Goal: Information Seeking & Learning: Learn about a topic

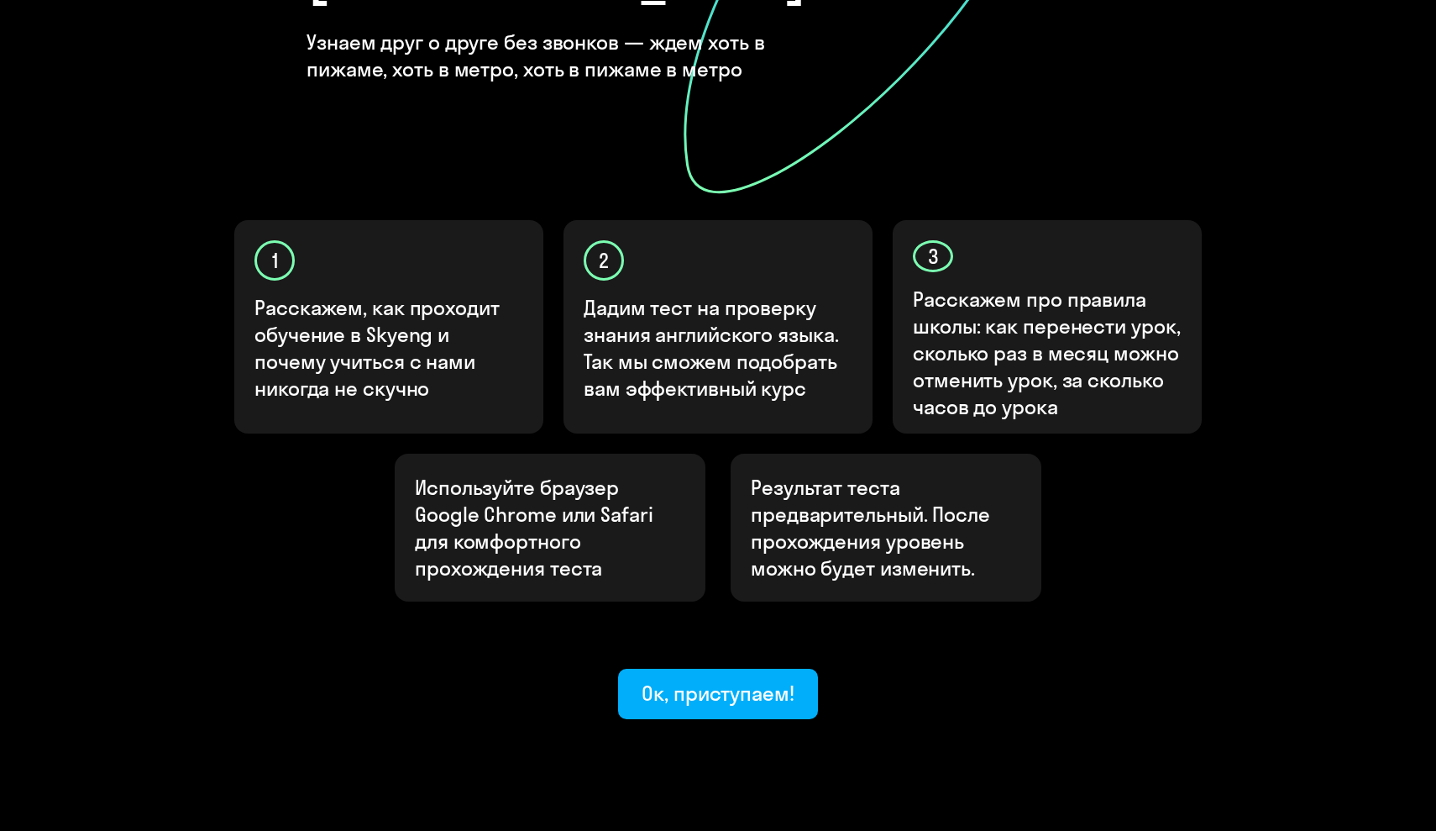
scroll to position [382, 0]
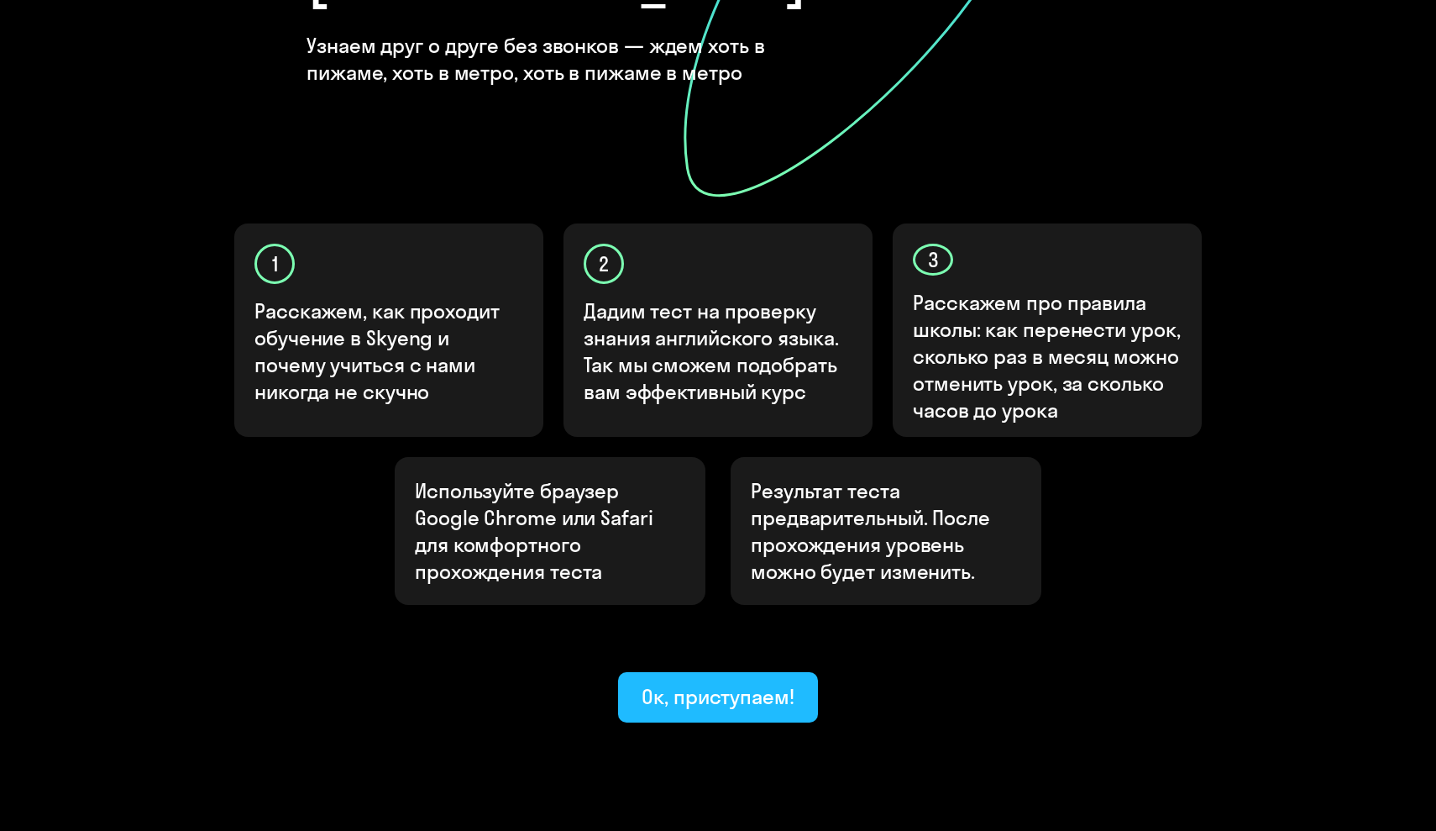
click at [745, 672] on button "Ок, приступаем!" at bounding box center [718, 697] width 200 height 50
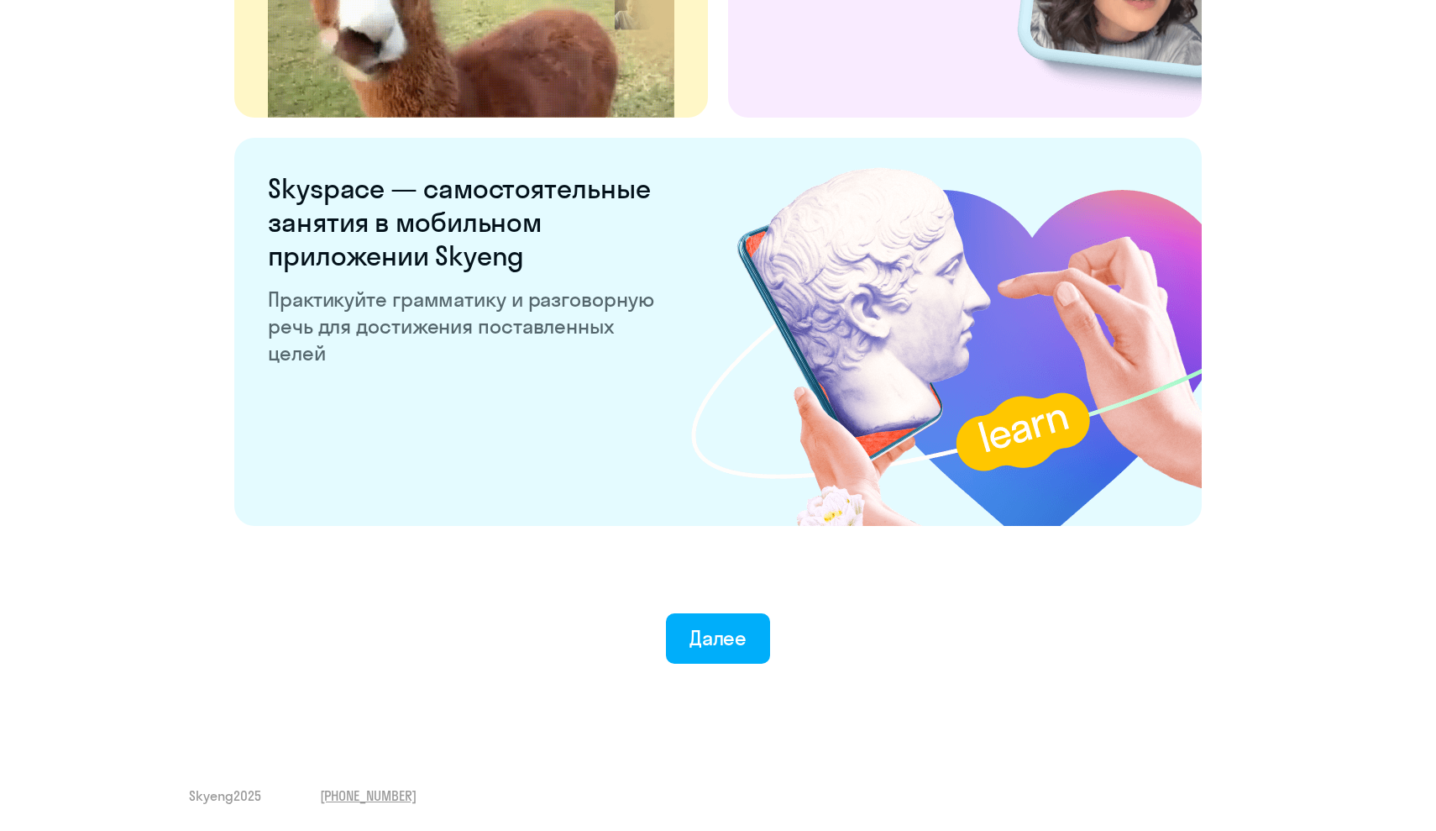
scroll to position [3062, 0]
click at [743, 643] on div "Далее" at bounding box center [719, 637] width 58 height 27
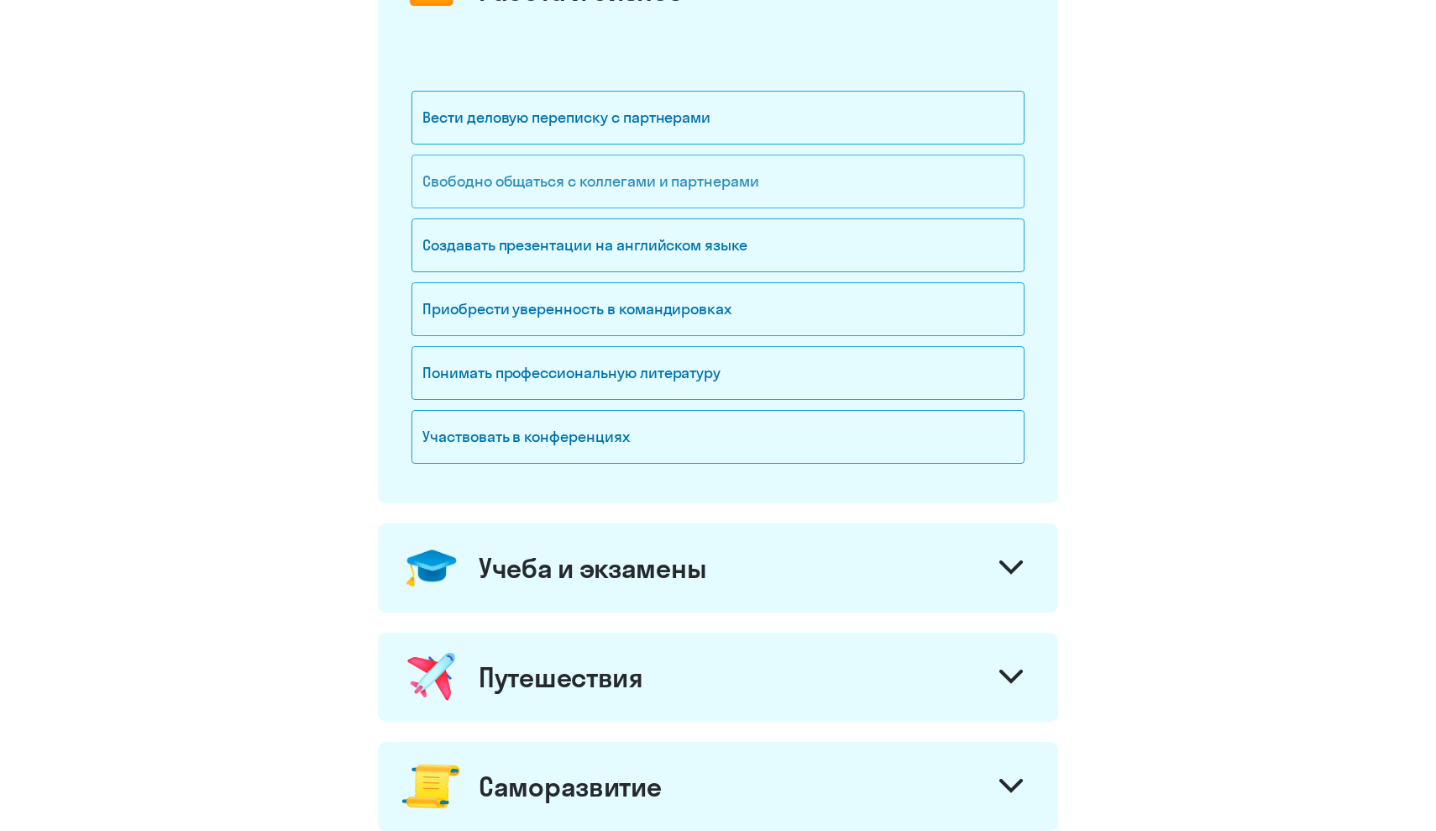
scroll to position [276, 0]
click at [690, 370] on div "Понимать профессиональную литературу" at bounding box center [718, 372] width 613 height 54
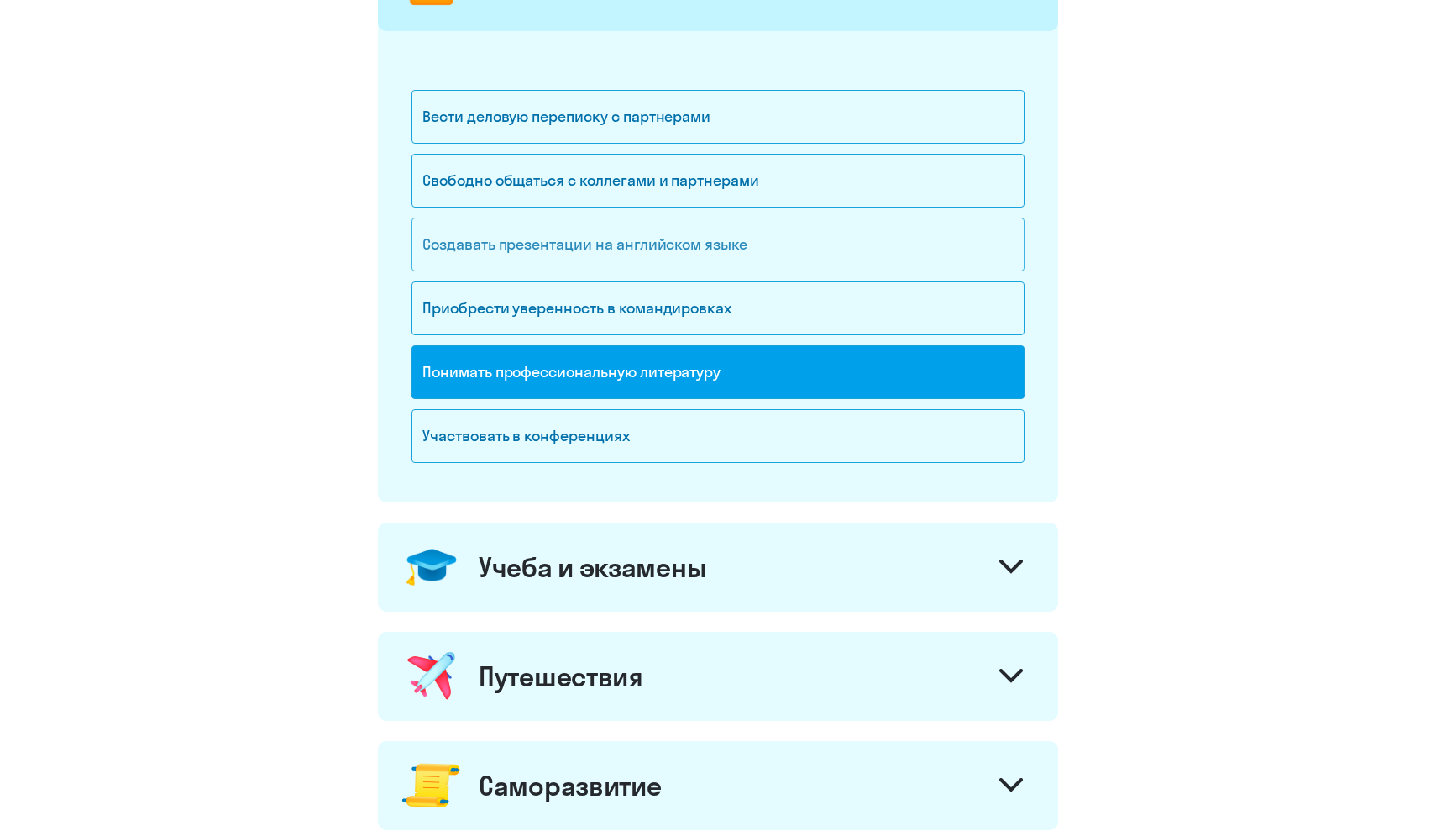
click at [732, 248] on div "Создавать презентации на английском языке" at bounding box center [718, 245] width 613 height 54
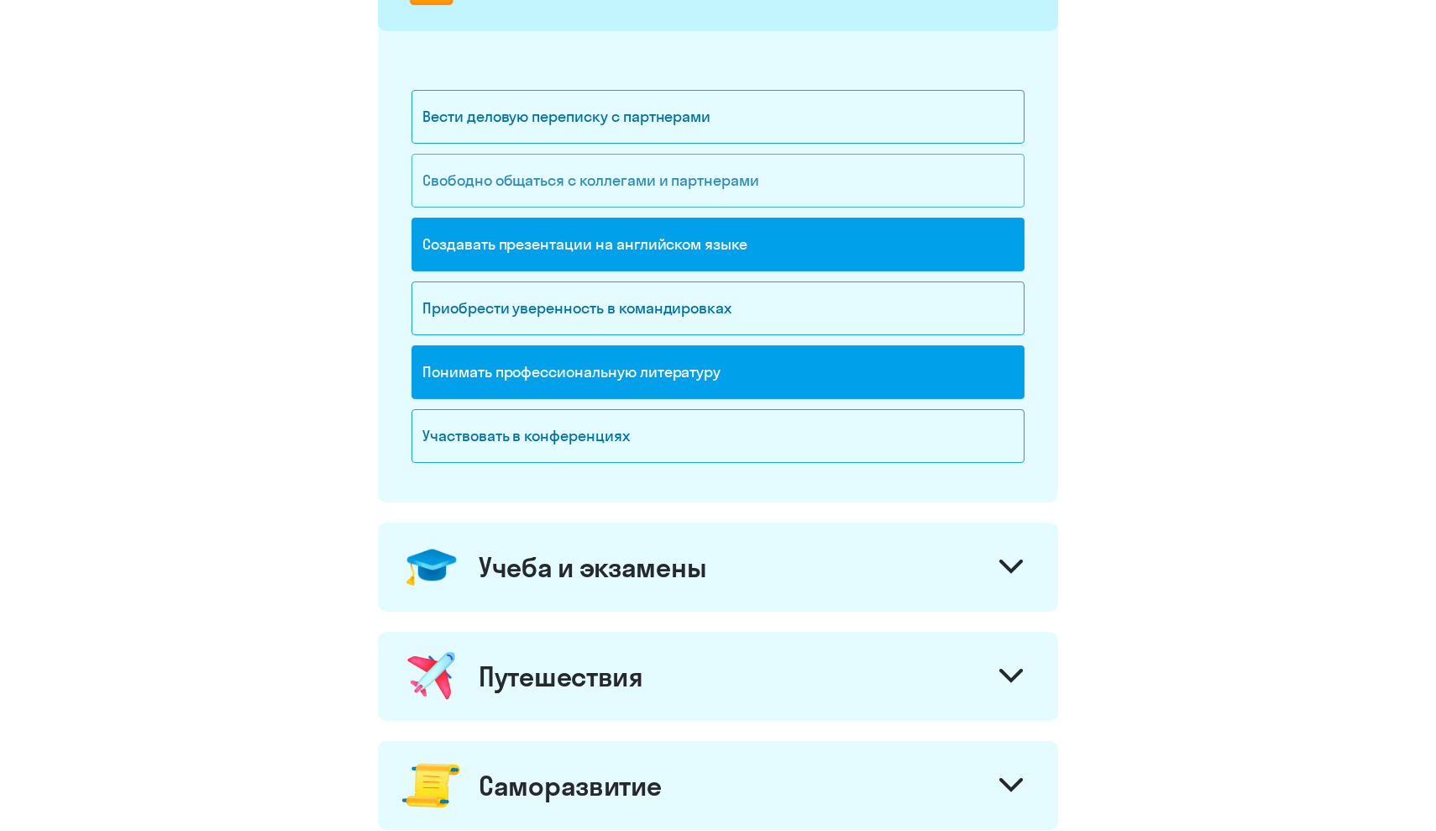
click at [730, 192] on div "Свободно общаться с коллегами и партнерами" at bounding box center [718, 181] width 613 height 54
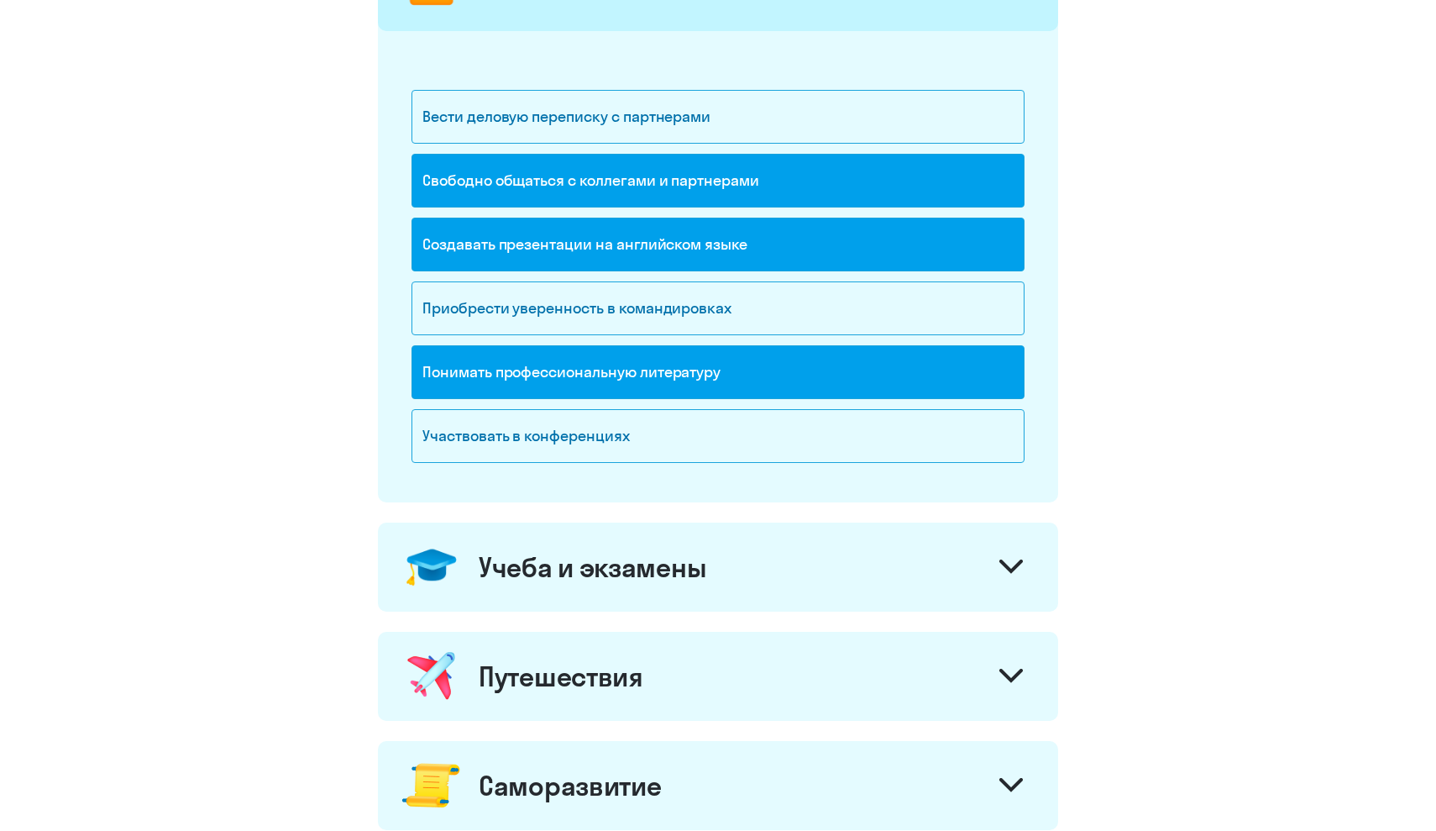
click at [767, 592] on div "Учеба и экзамены" at bounding box center [718, 566] width 680 height 89
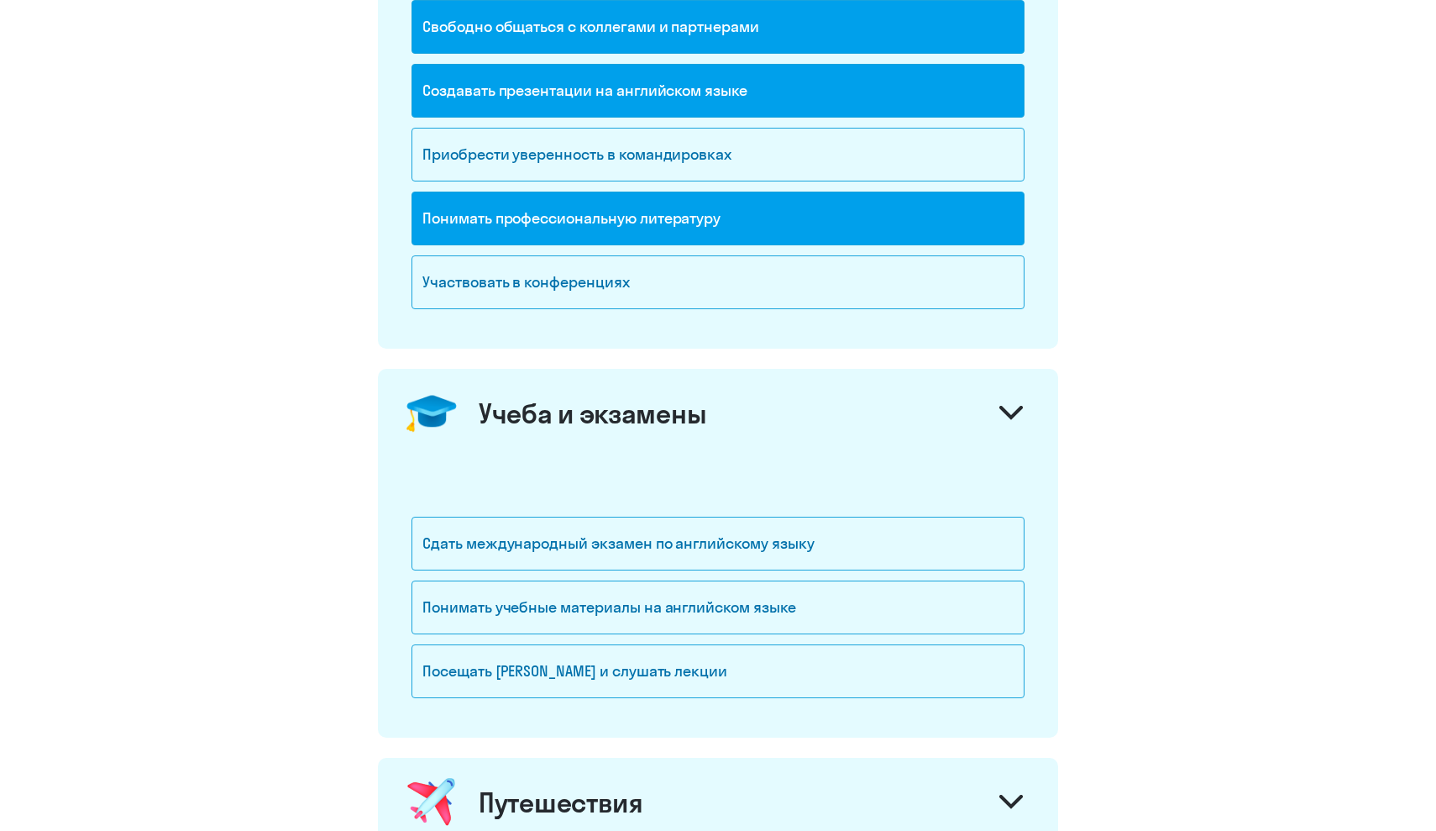
scroll to position [449, 0]
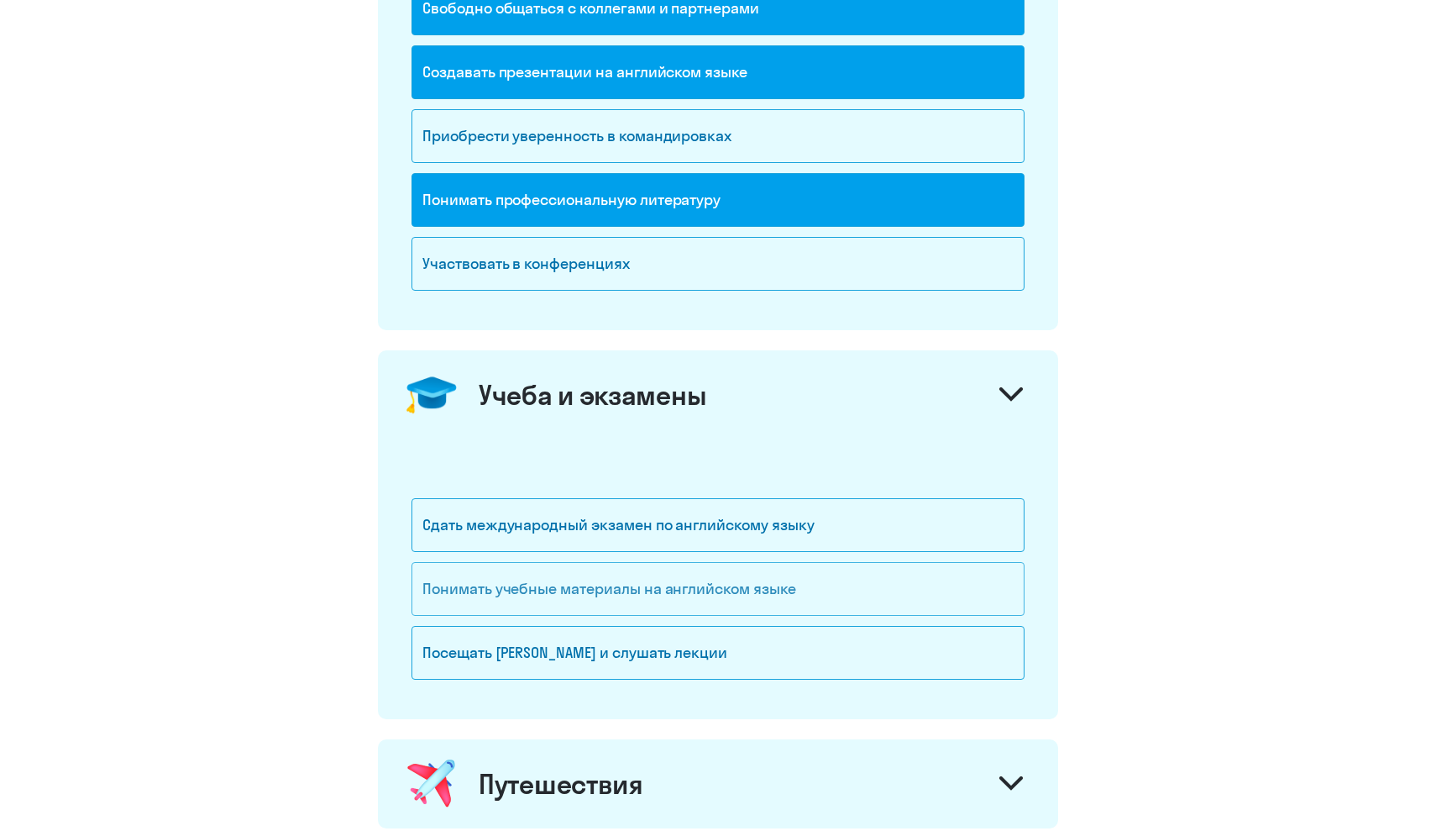
click at [763, 601] on div "Понимать учебные материалы на английском языке" at bounding box center [718, 589] width 613 height 54
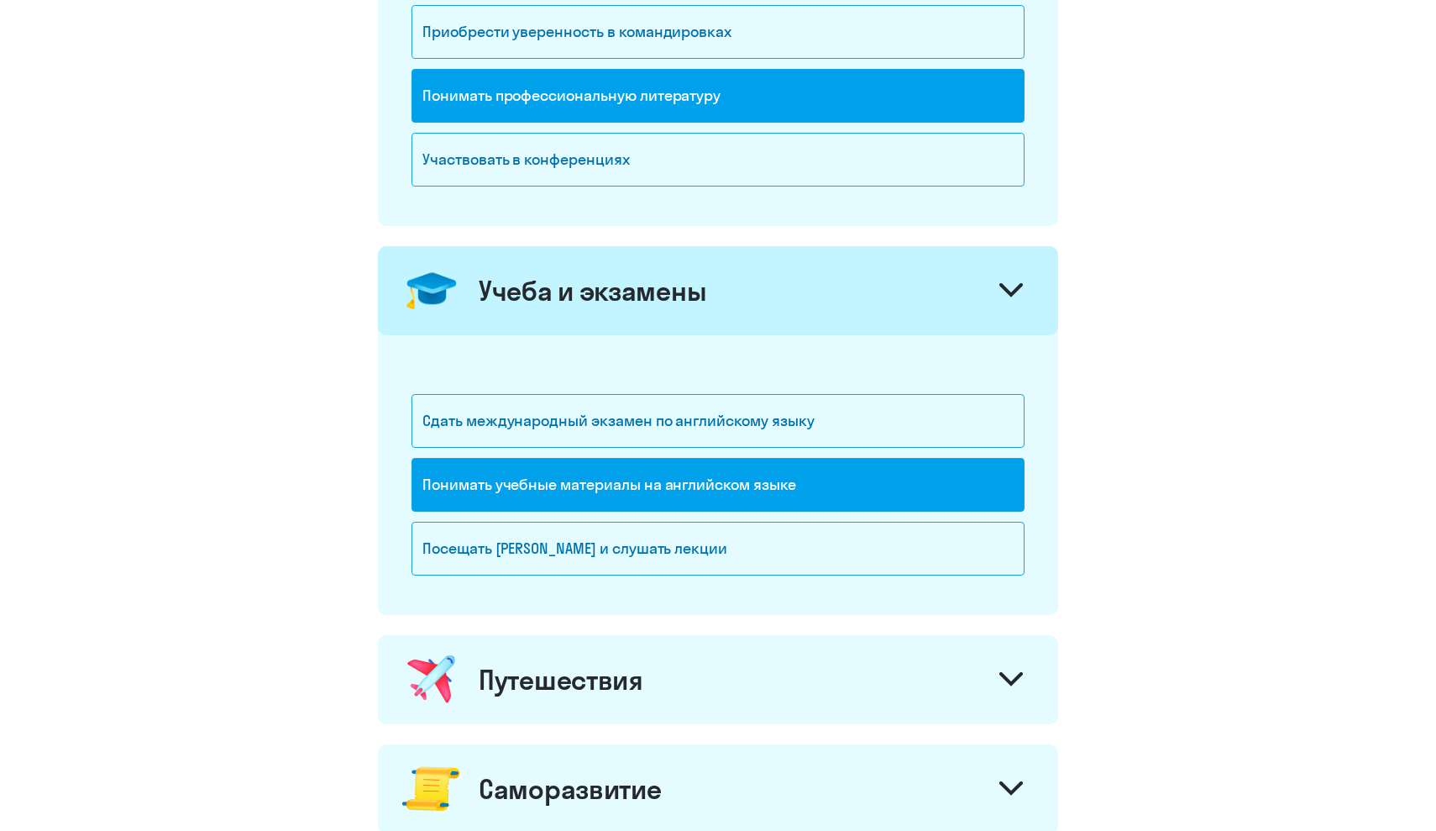
scroll to position [564, 0]
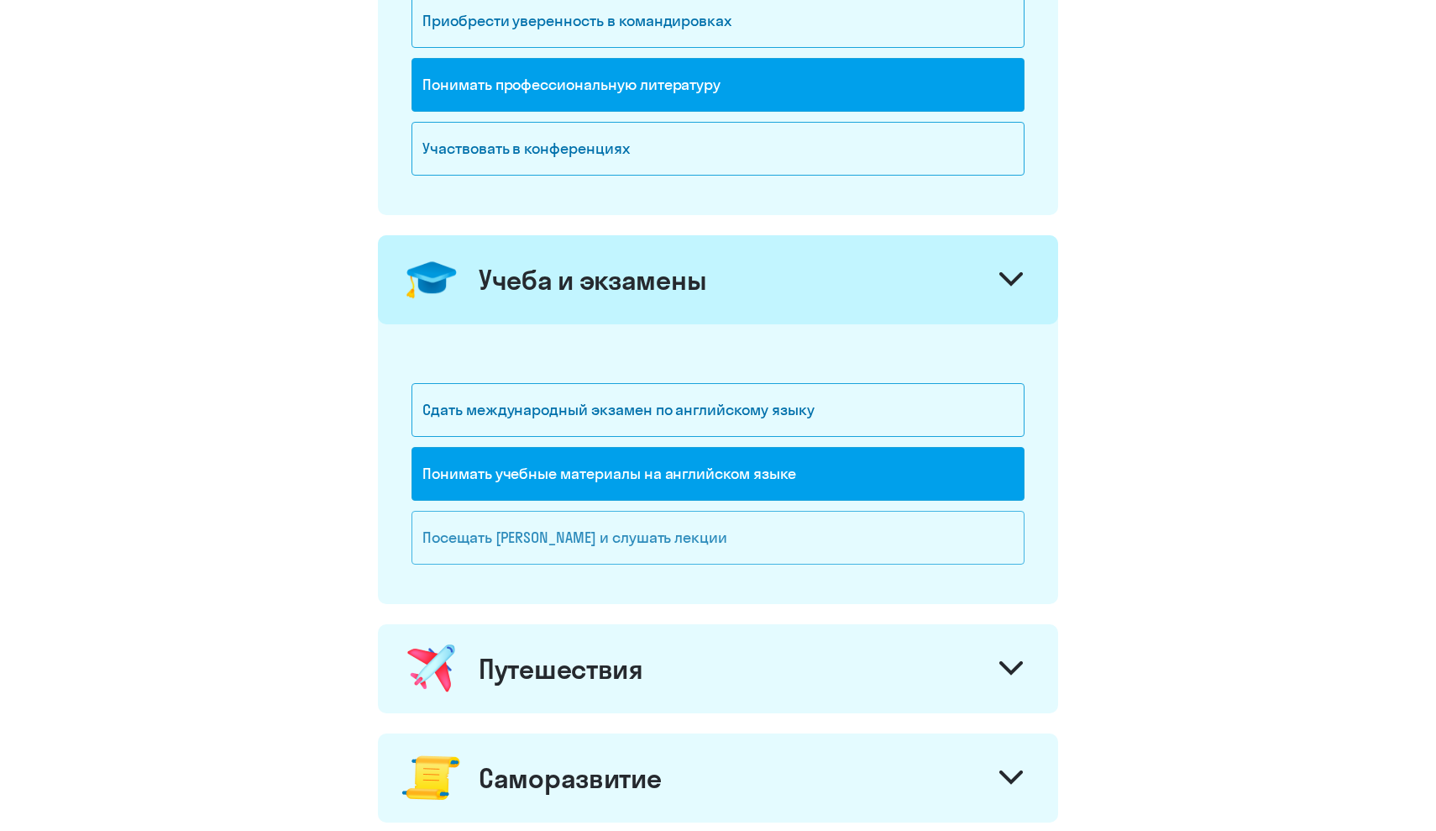
click at [707, 538] on div "Посещать [PERSON_NAME] и слушать лекции" at bounding box center [718, 538] width 613 height 54
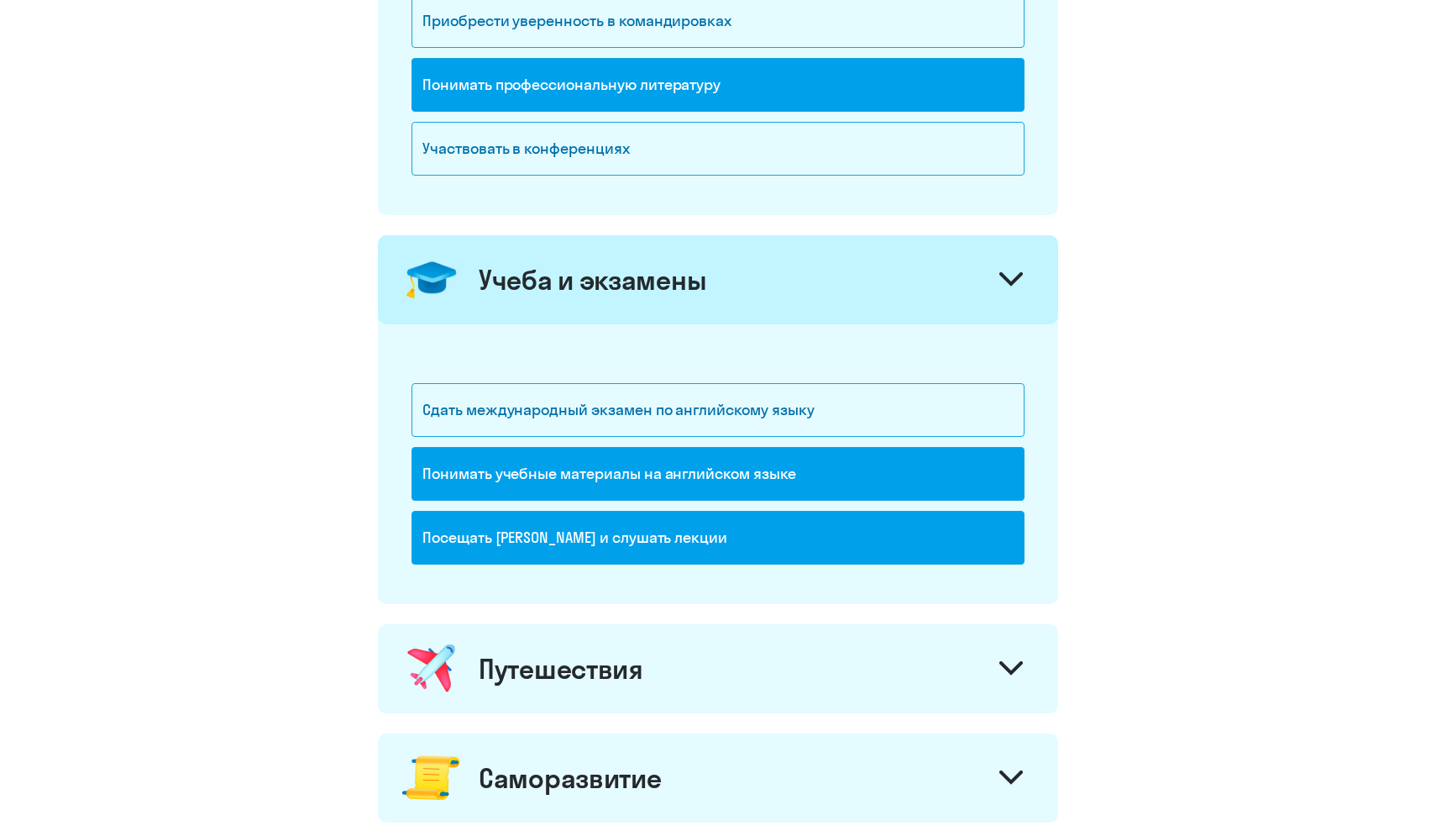
click at [663, 656] on div "Путешествия" at bounding box center [718, 668] width 680 height 89
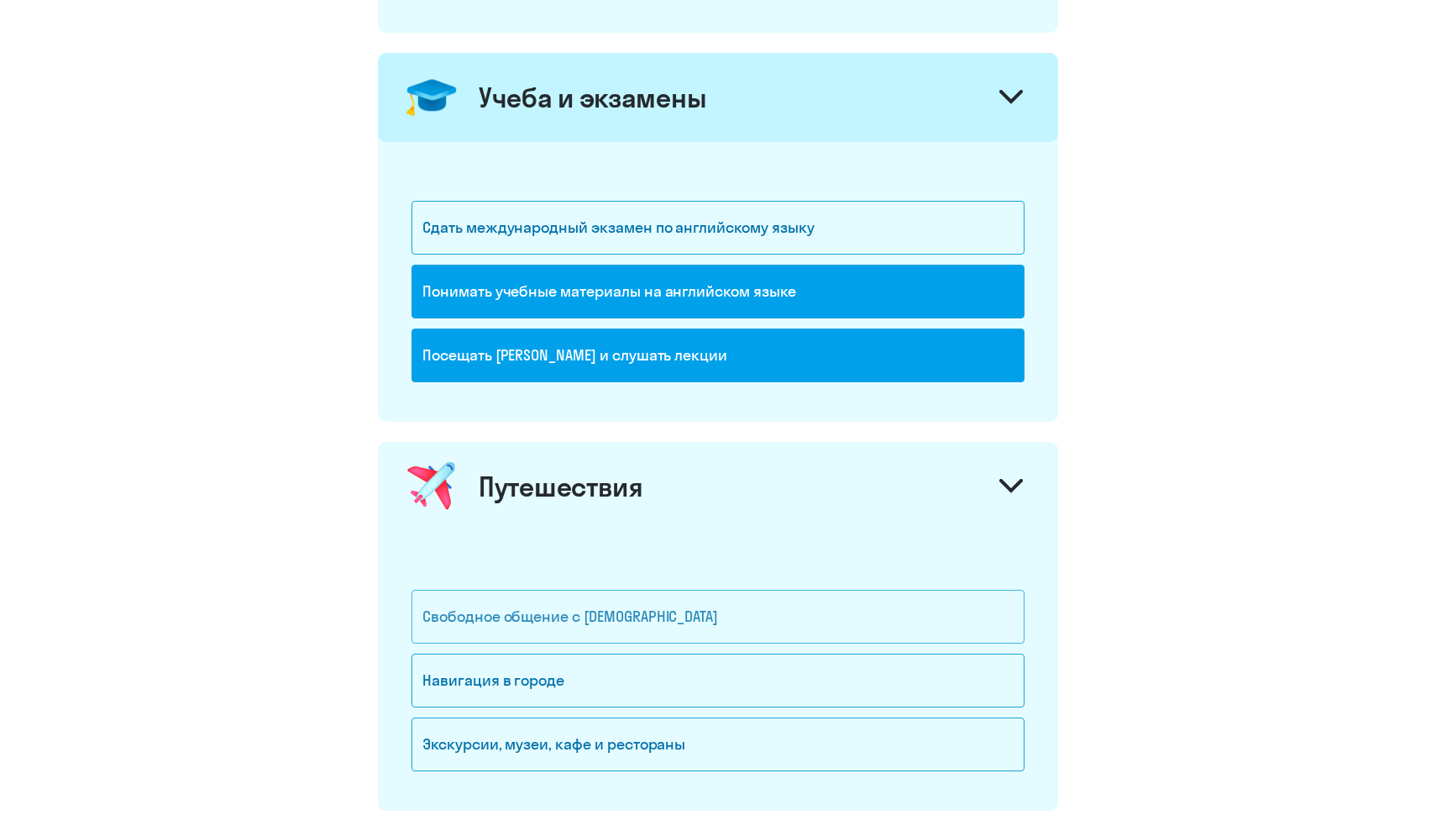
scroll to position [748, 0]
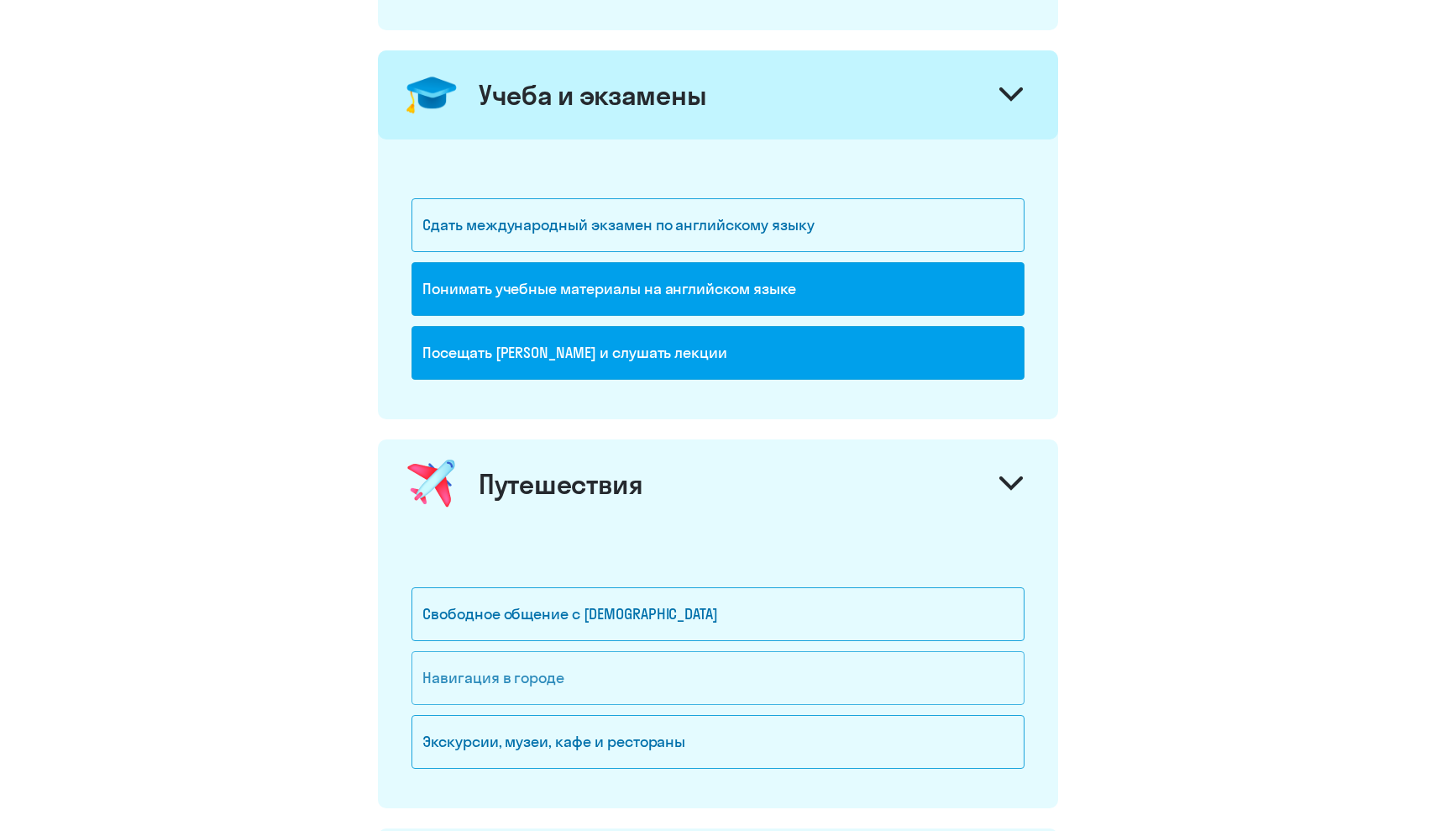
click at [615, 693] on div "Навигация в городе" at bounding box center [718, 678] width 613 height 54
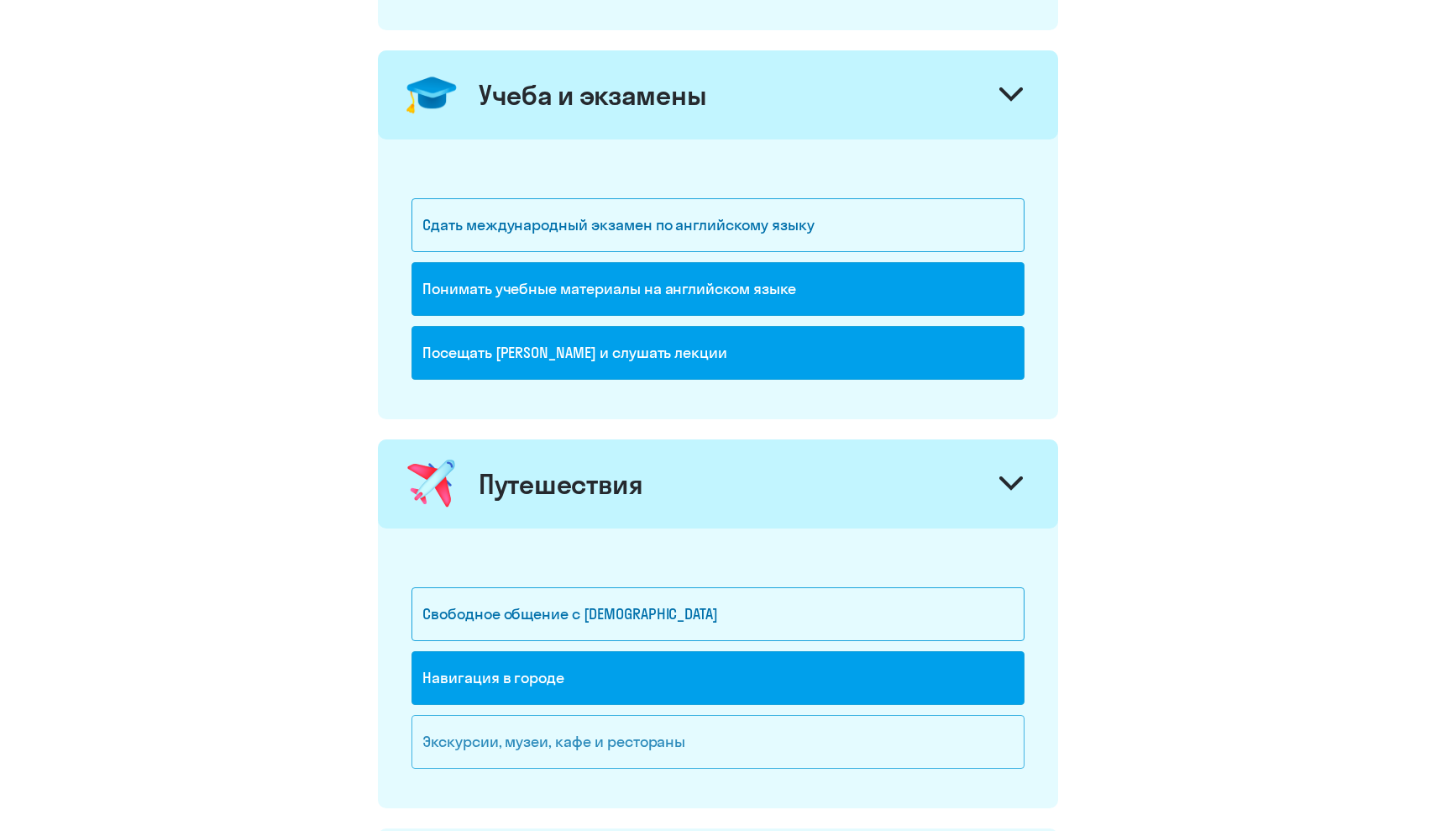
click at [601, 751] on div "Экскурсии, музеи, кафе и рестораны" at bounding box center [718, 742] width 613 height 54
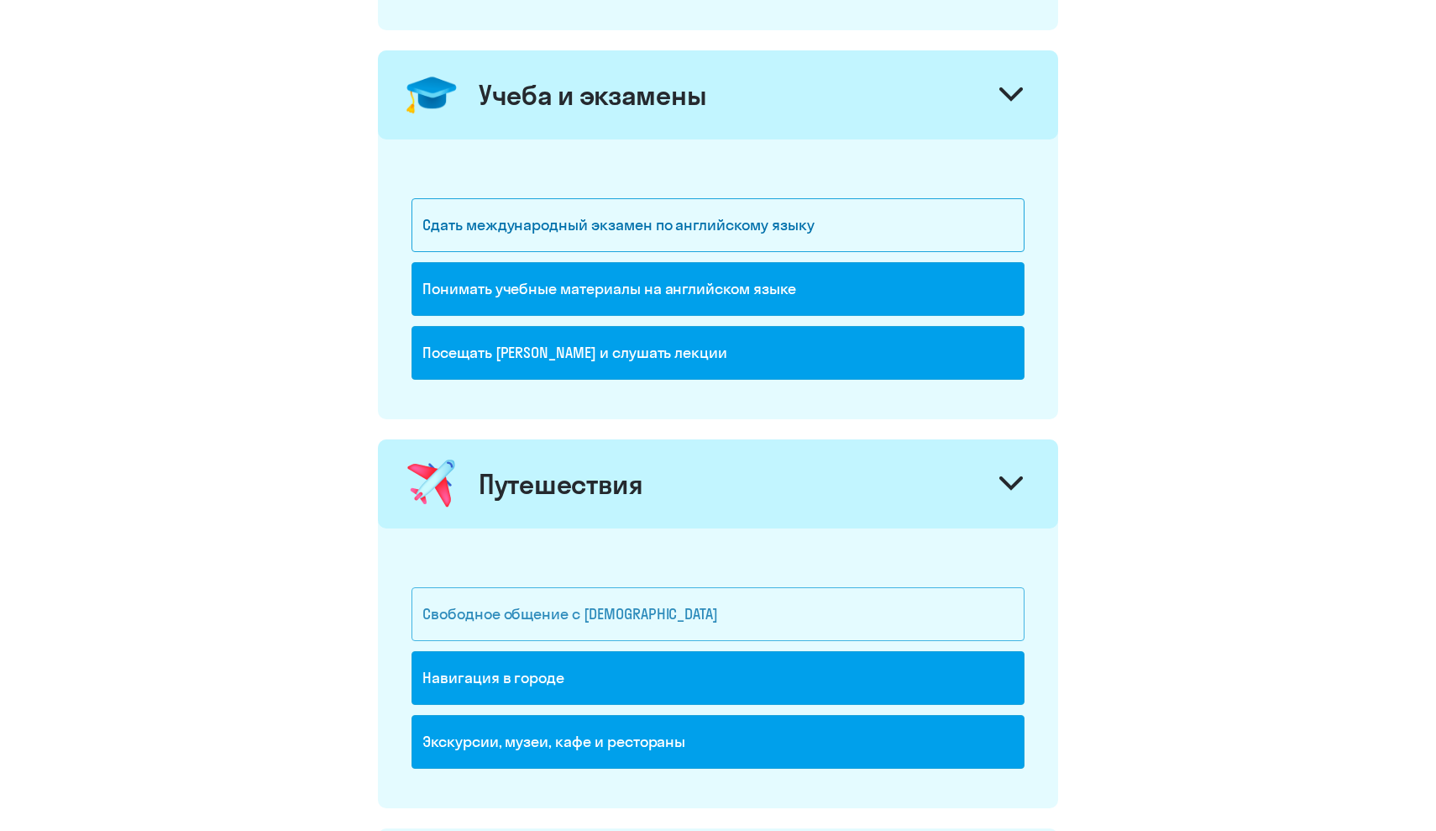
click at [632, 623] on div "Свободное общение с [DEMOGRAPHIC_DATA]" at bounding box center [718, 614] width 613 height 54
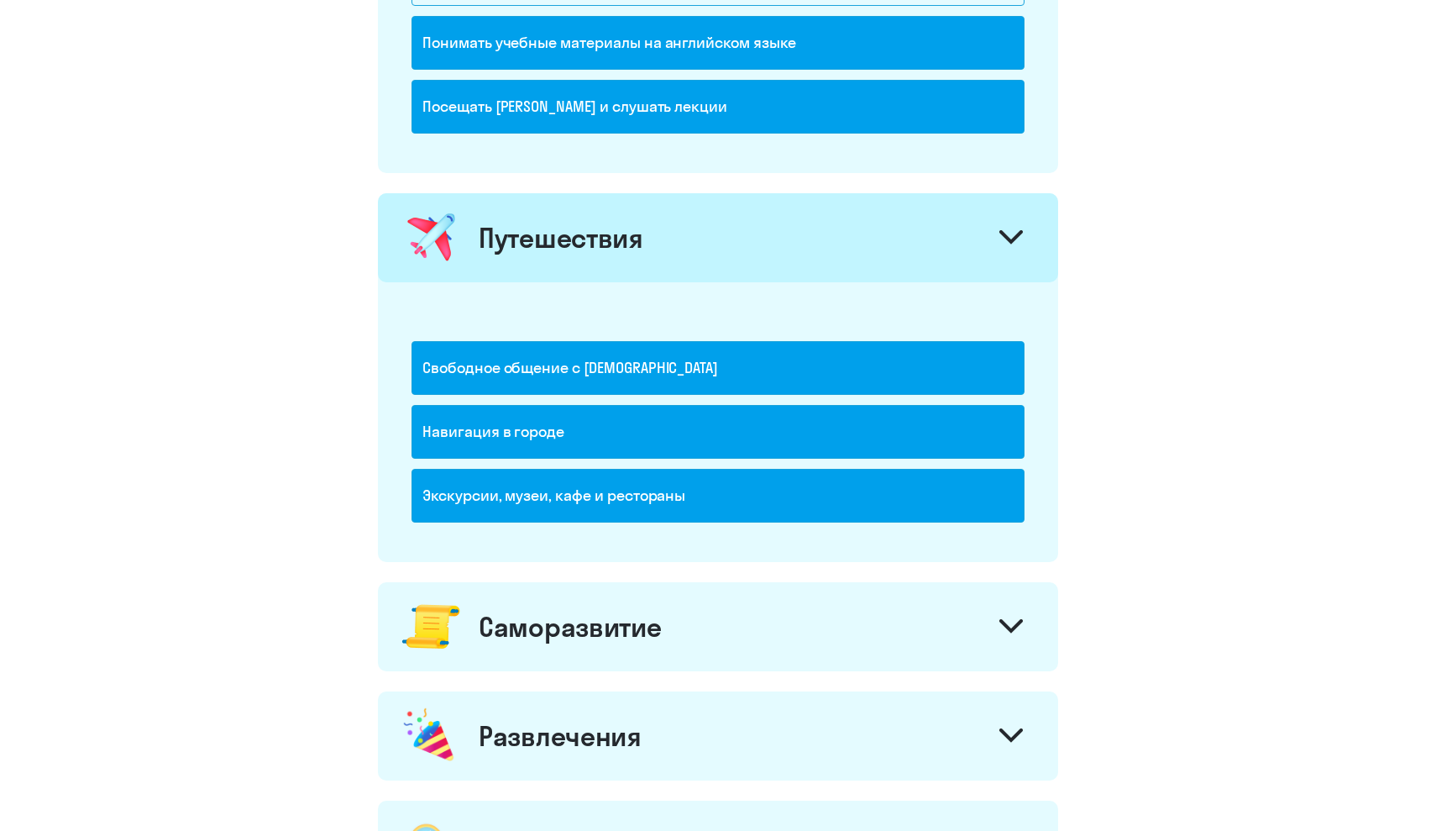
scroll to position [1053, 0]
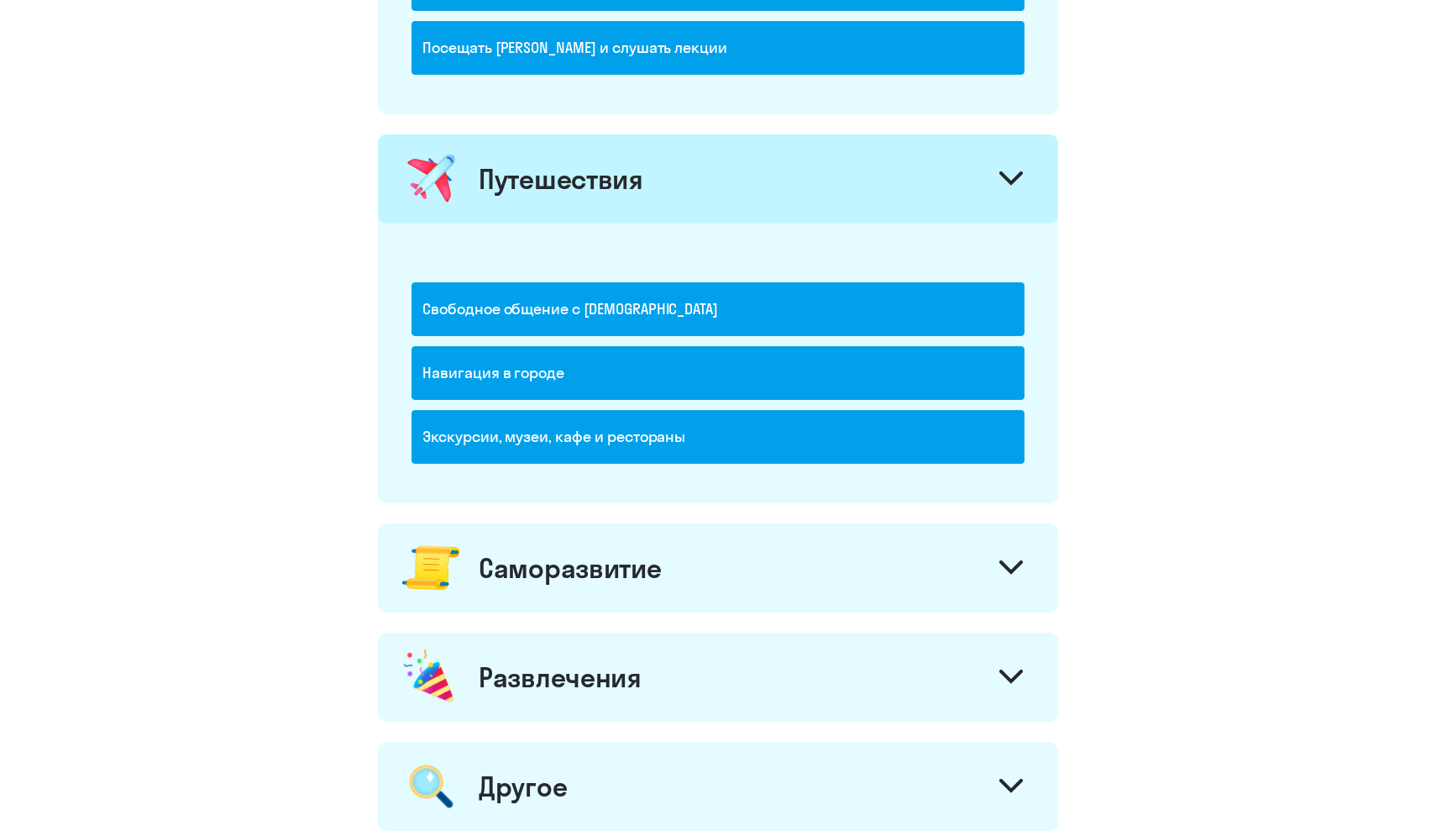
click at [645, 565] on div "Саморазвитие" at bounding box center [570, 568] width 182 height 34
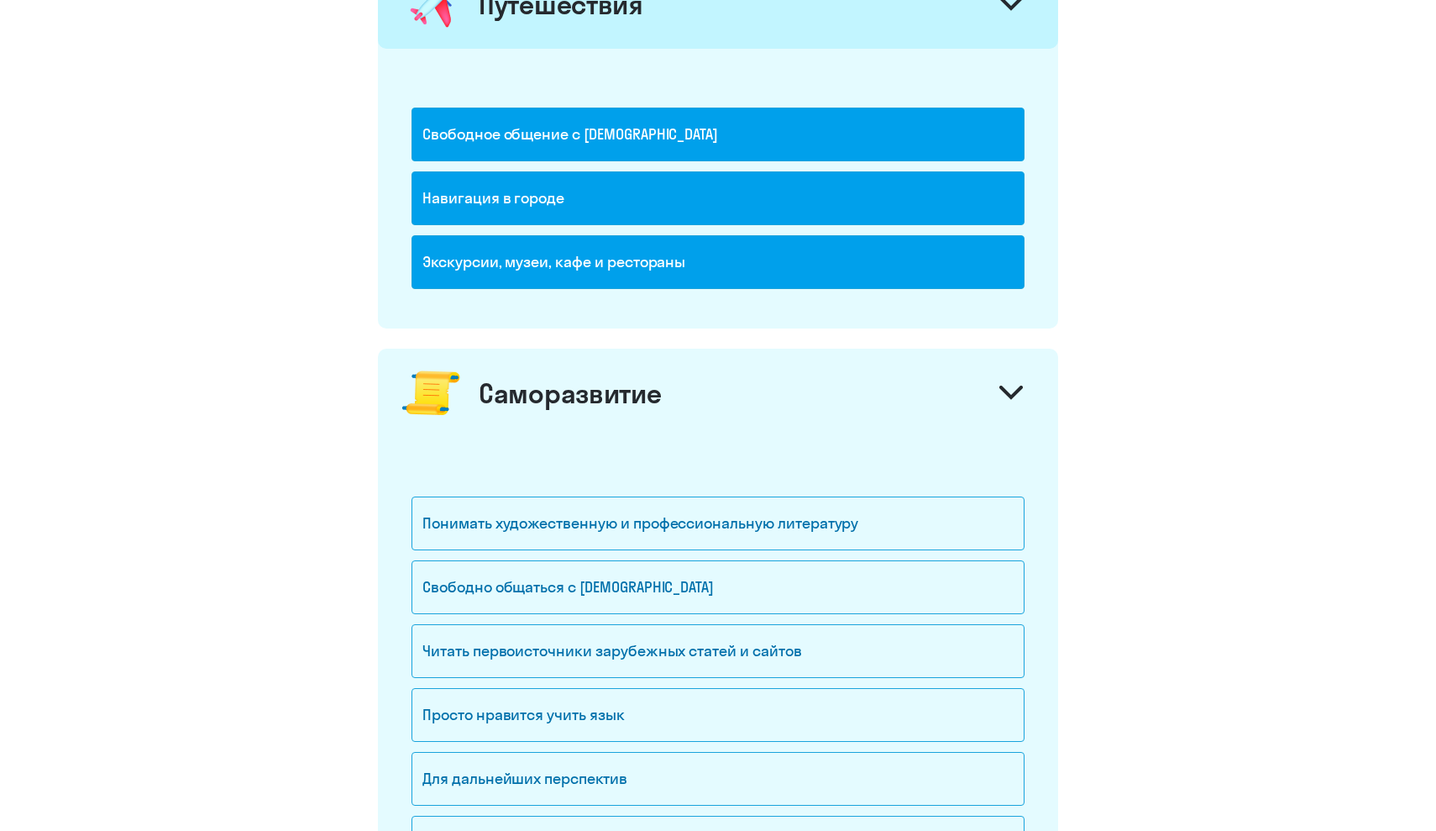
scroll to position [1252, 0]
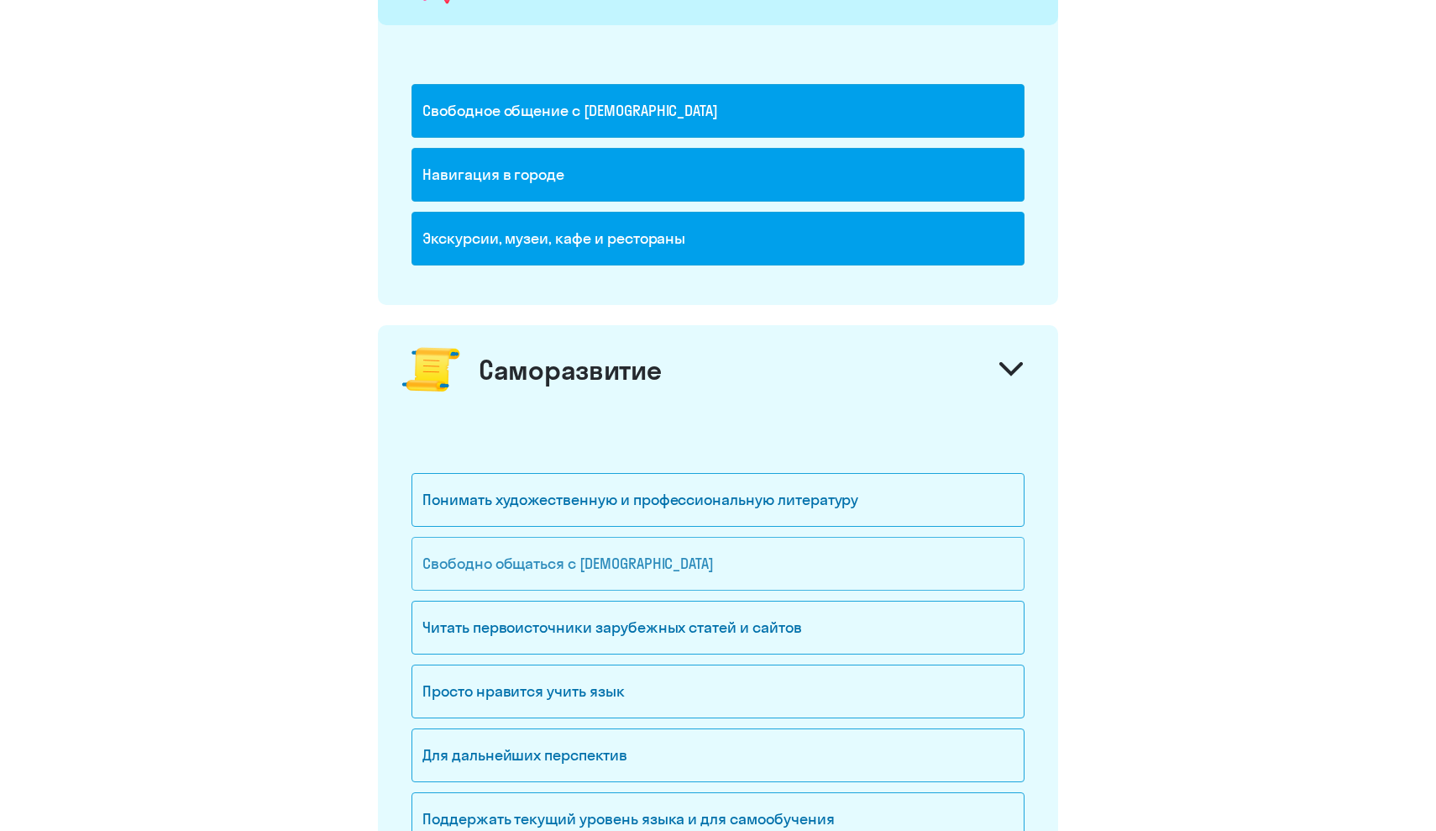
click at [640, 559] on div "Свободно общаться с [DEMOGRAPHIC_DATA]" at bounding box center [718, 564] width 613 height 54
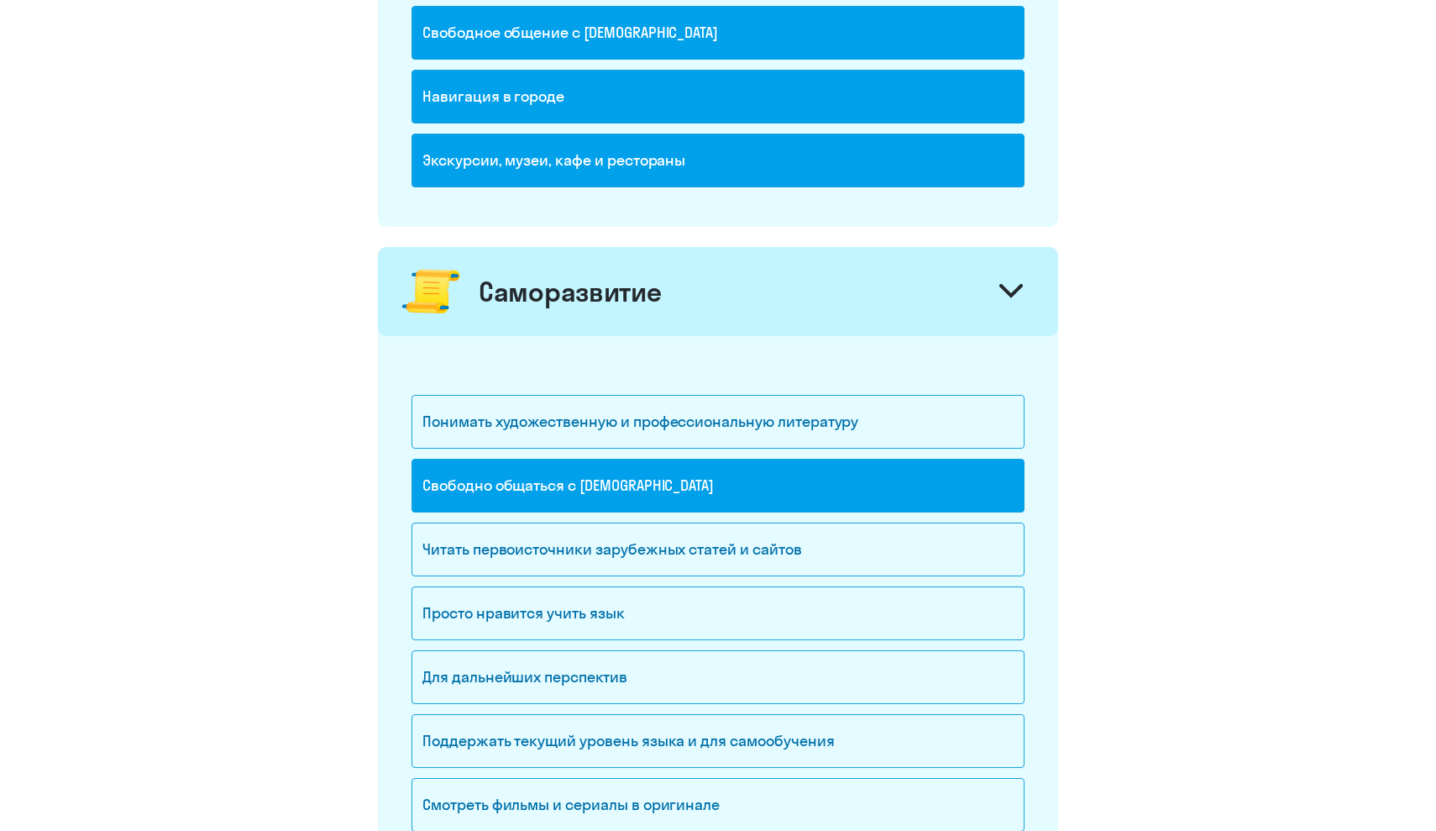
scroll to position [1339, 0]
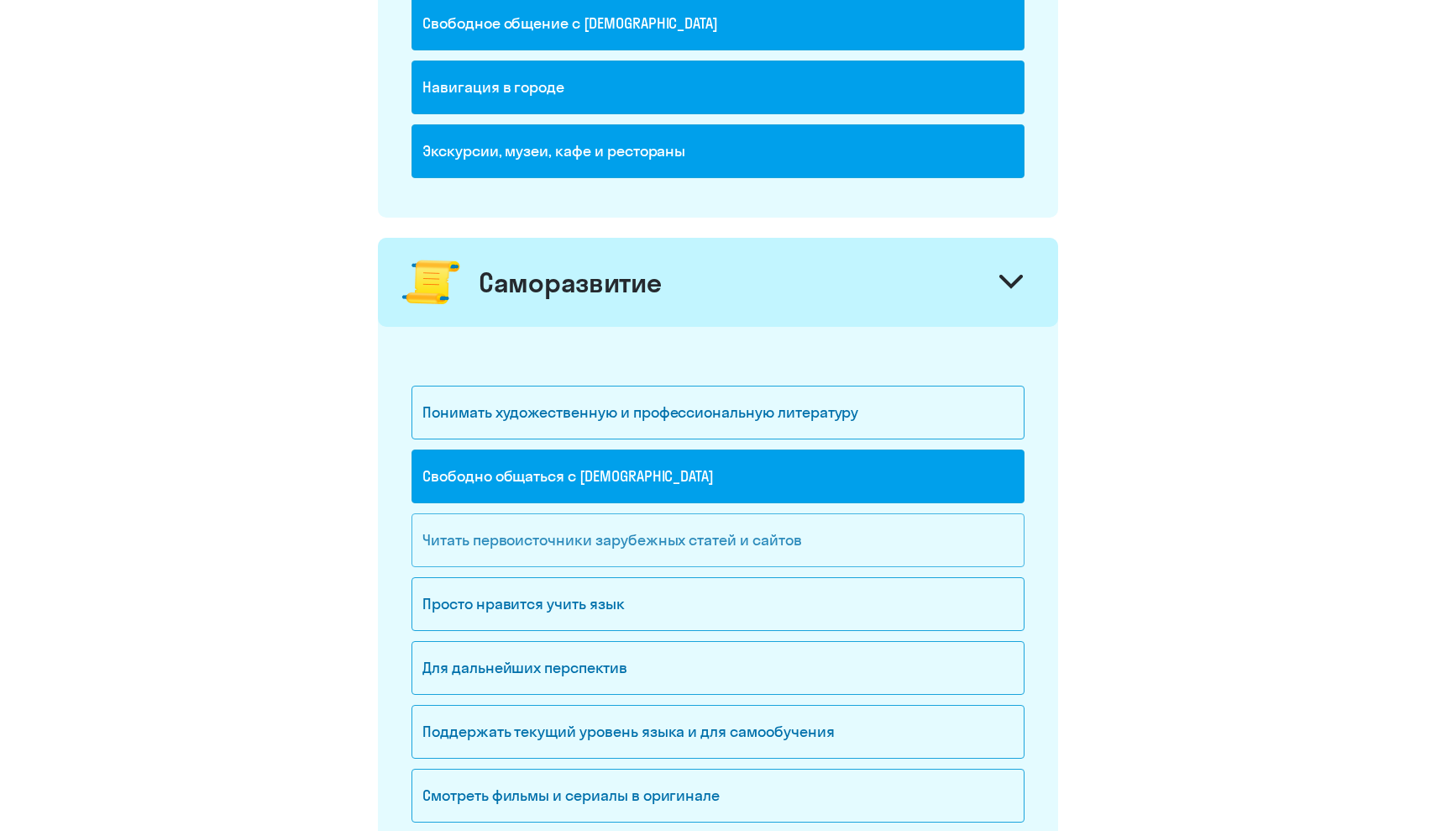
click at [654, 525] on div "Читать первоисточники зарубежных статей и сайтов" at bounding box center [718, 540] width 613 height 54
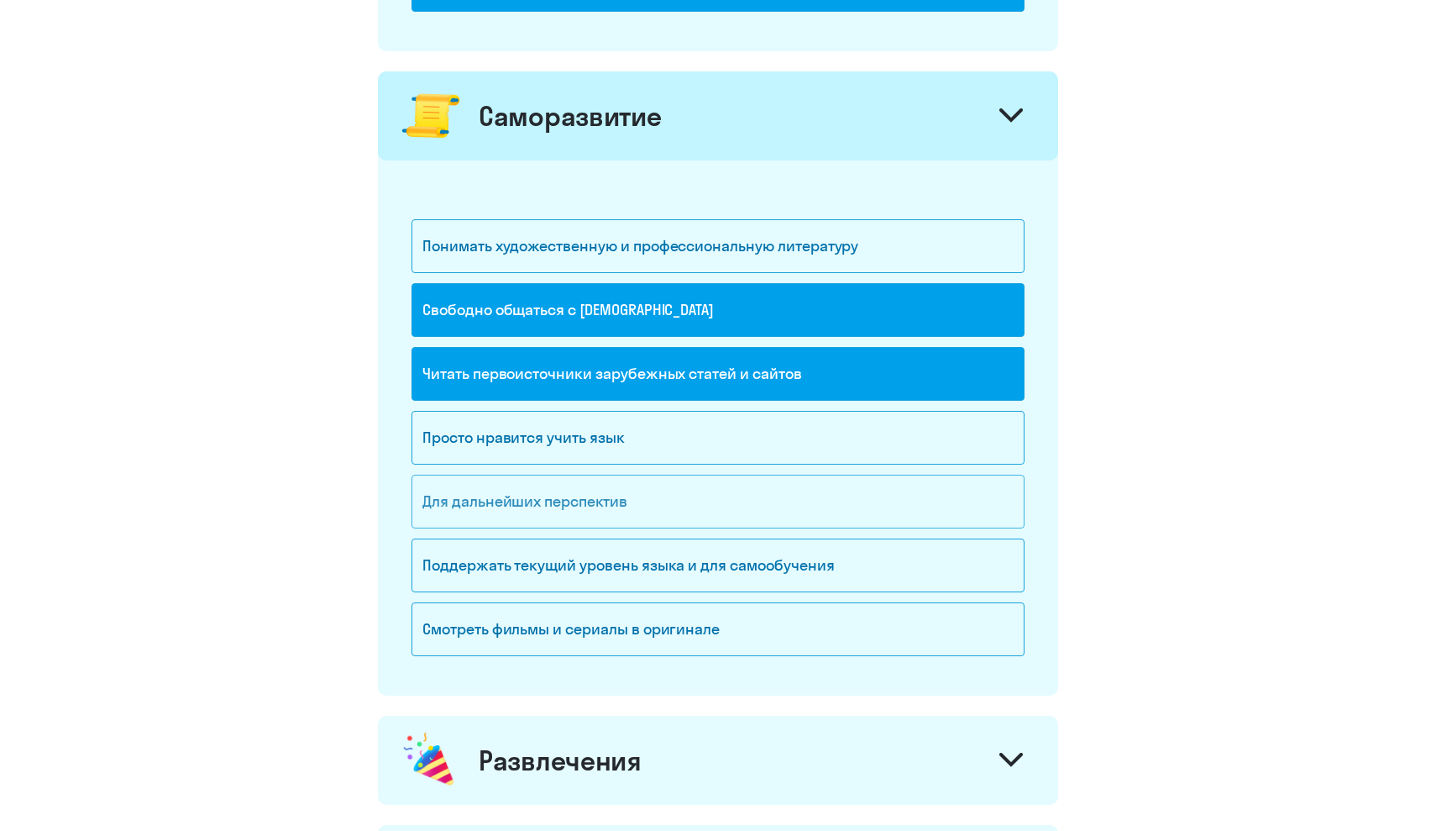
scroll to position [1516, 0]
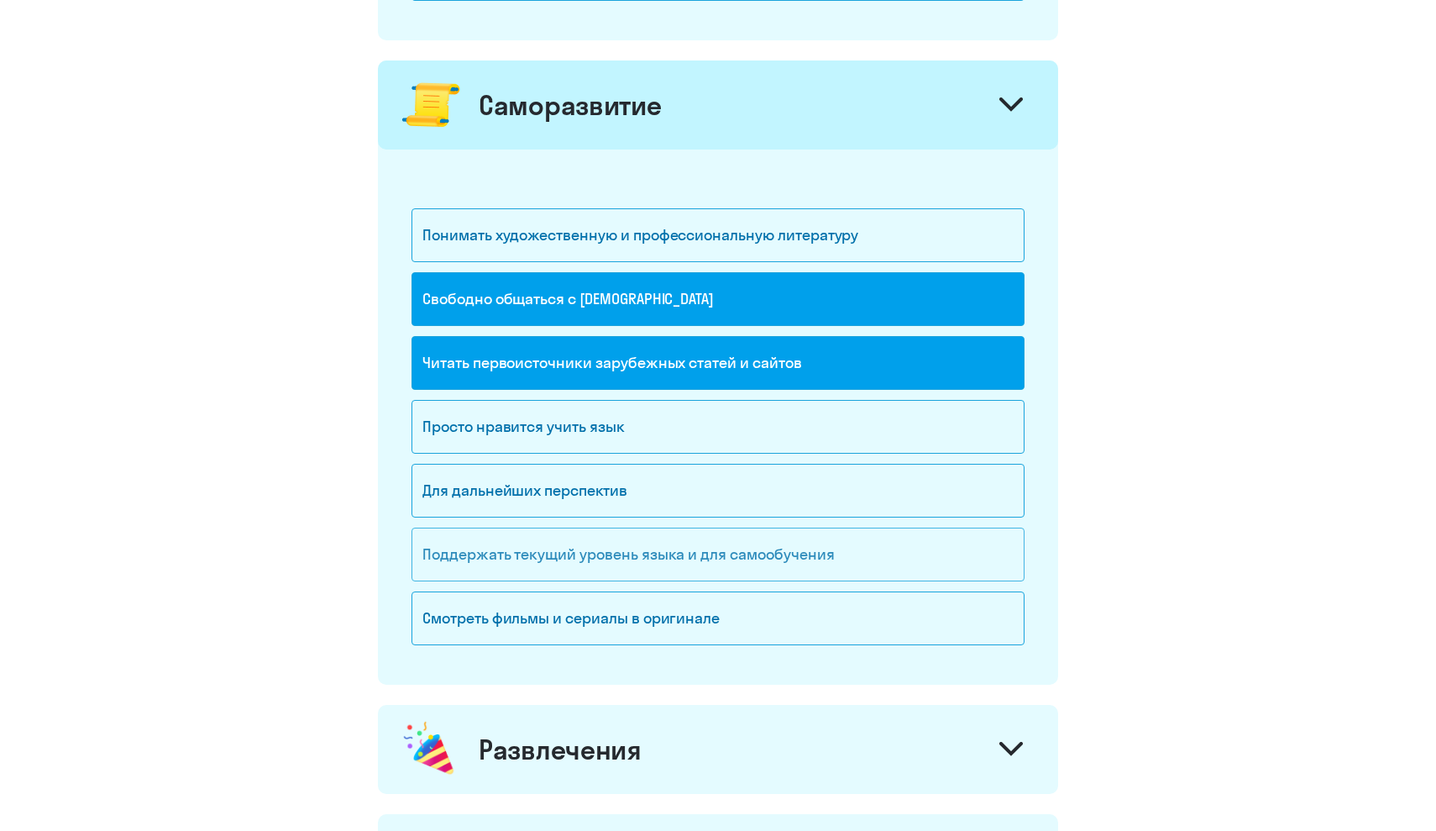
click at [711, 566] on div "Поддержать текущий уровень языка и для cамообучения" at bounding box center [718, 554] width 613 height 54
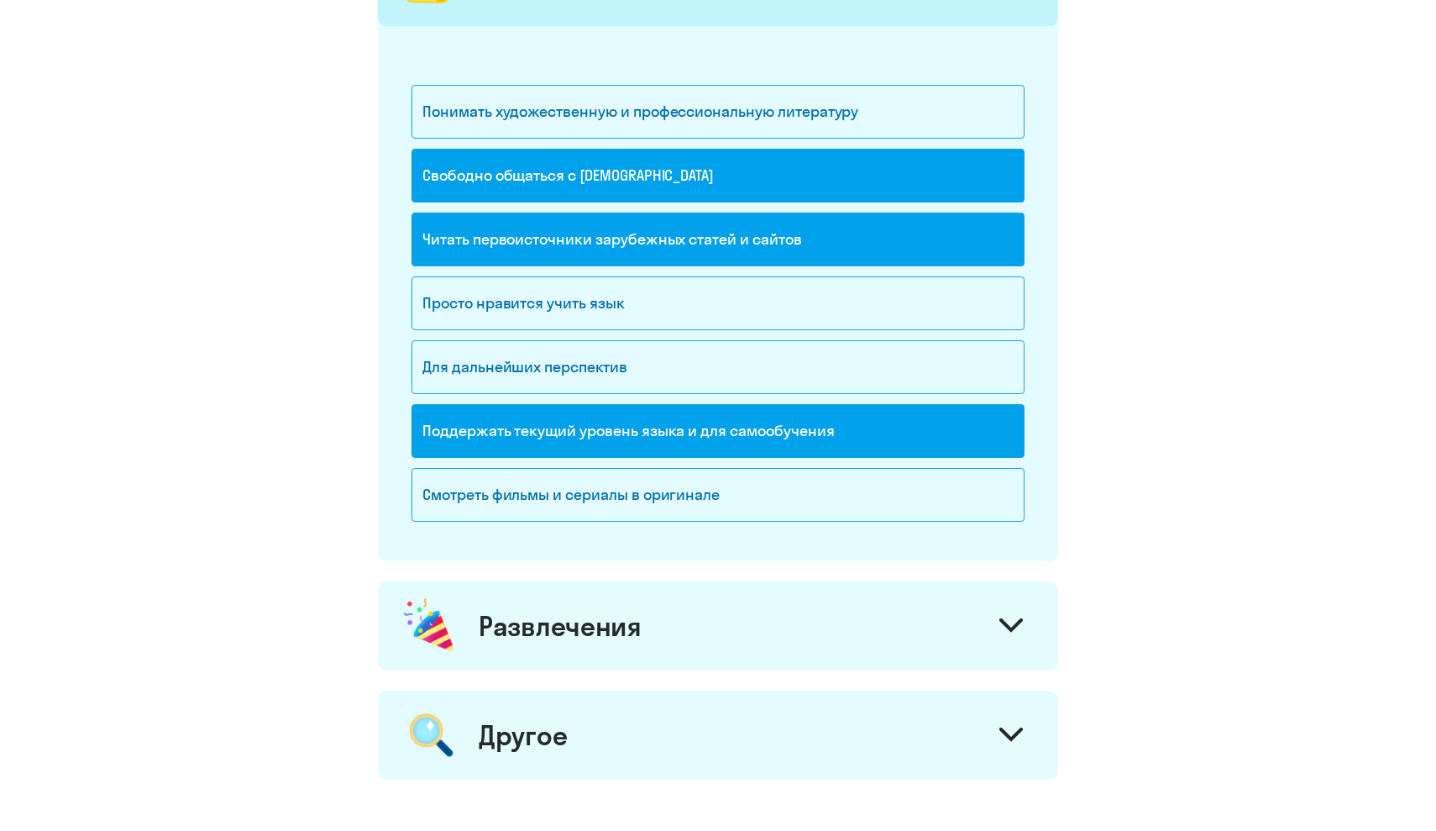
scroll to position [1696, 0]
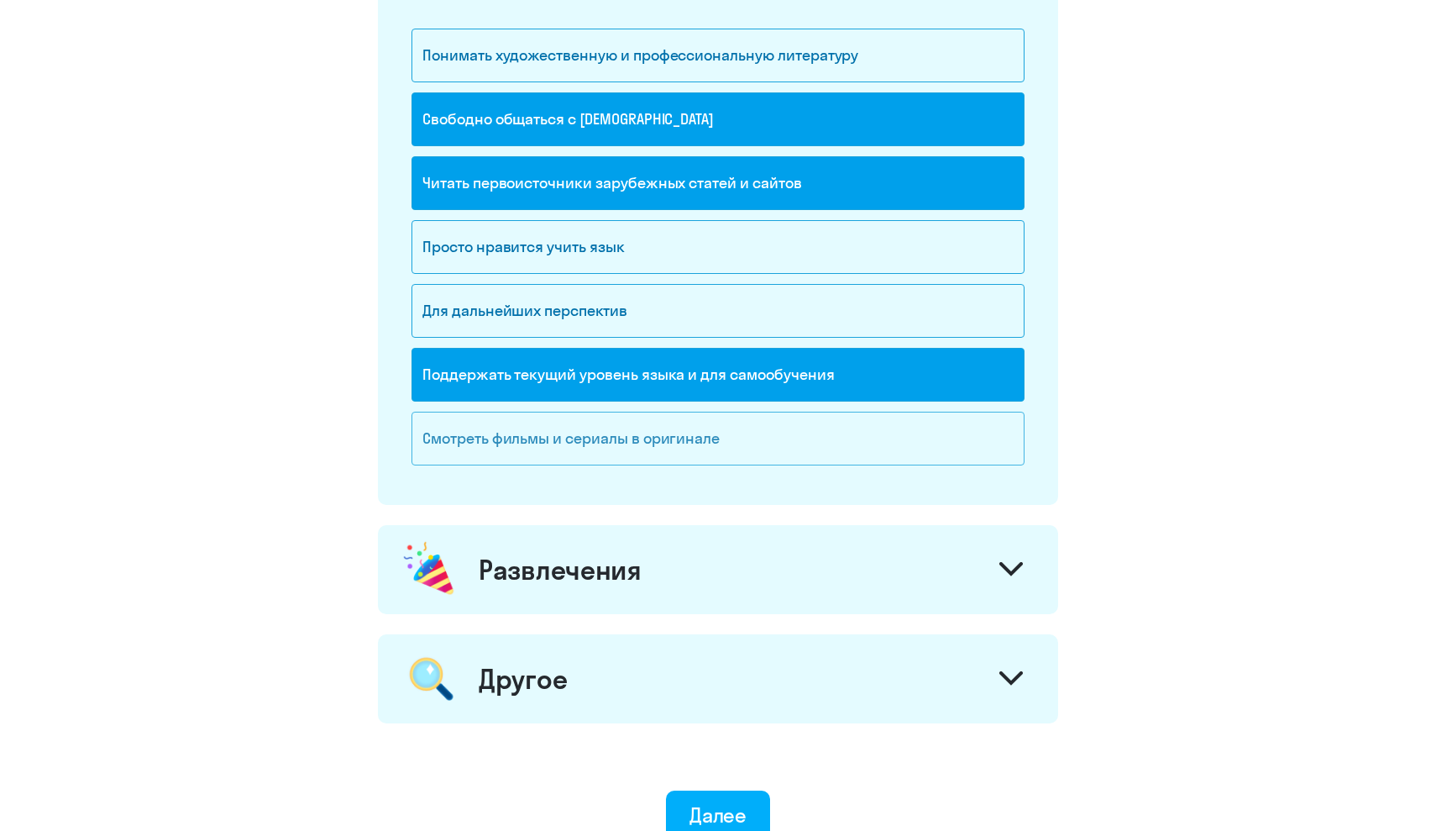
click at [648, 459] on div "Смотреть фильмы и сериалы в оригинале" at bounding box center [718, 439] width 613 height 54
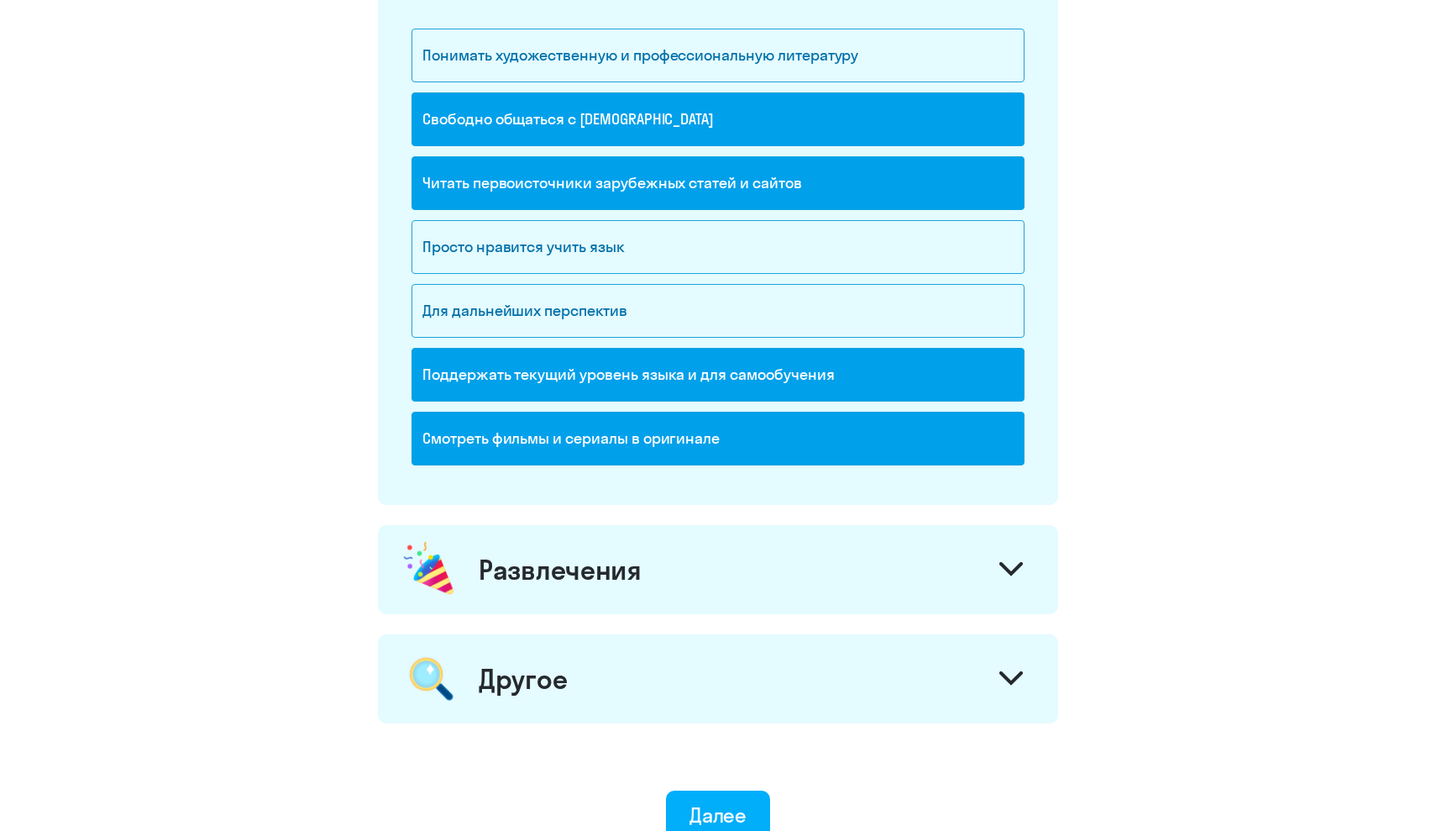
click at [659, 549] on div "Развлечения" at bounding box center [718, 569] width 680 height 89
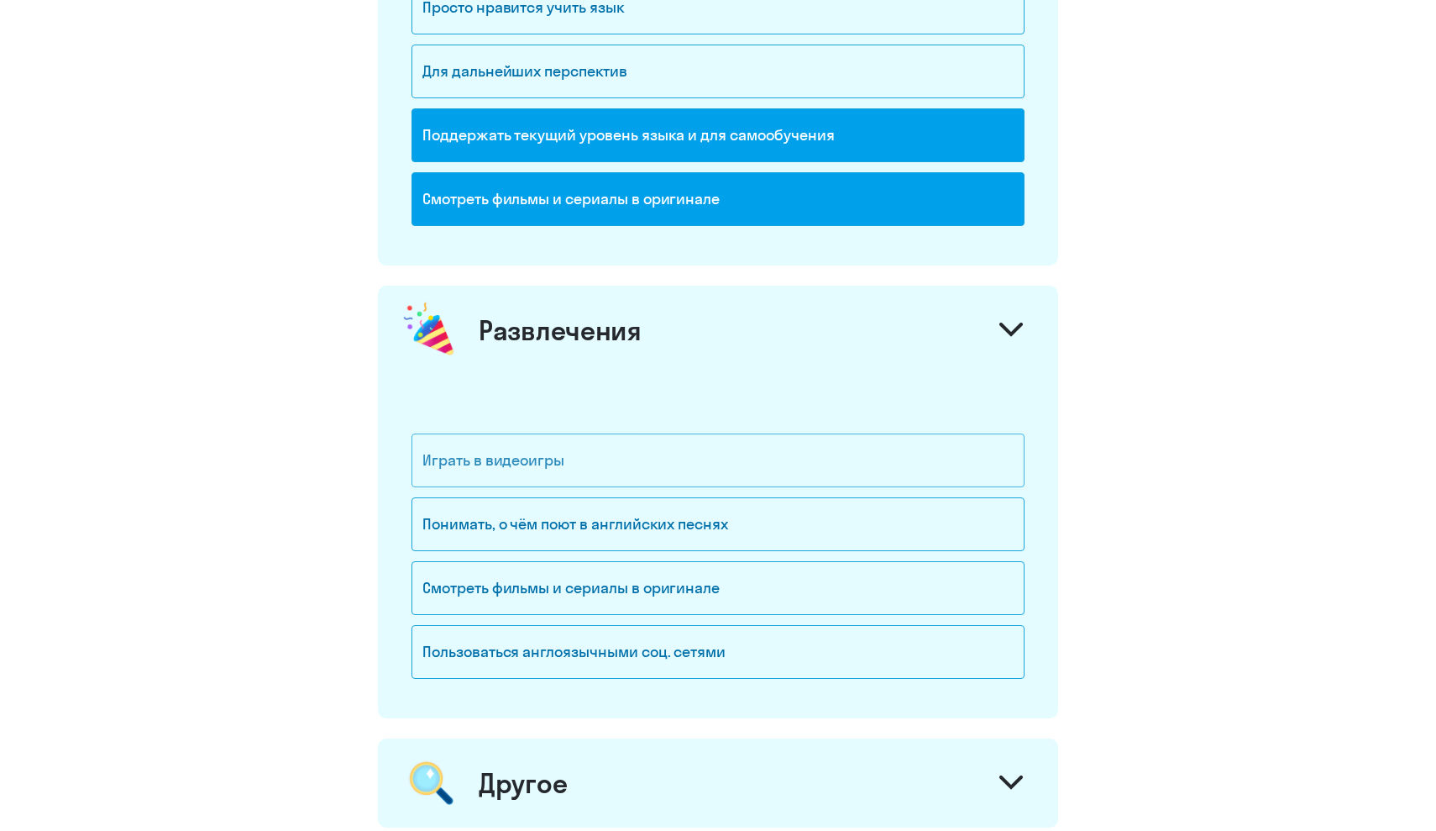
scroll to position [1960, 0]
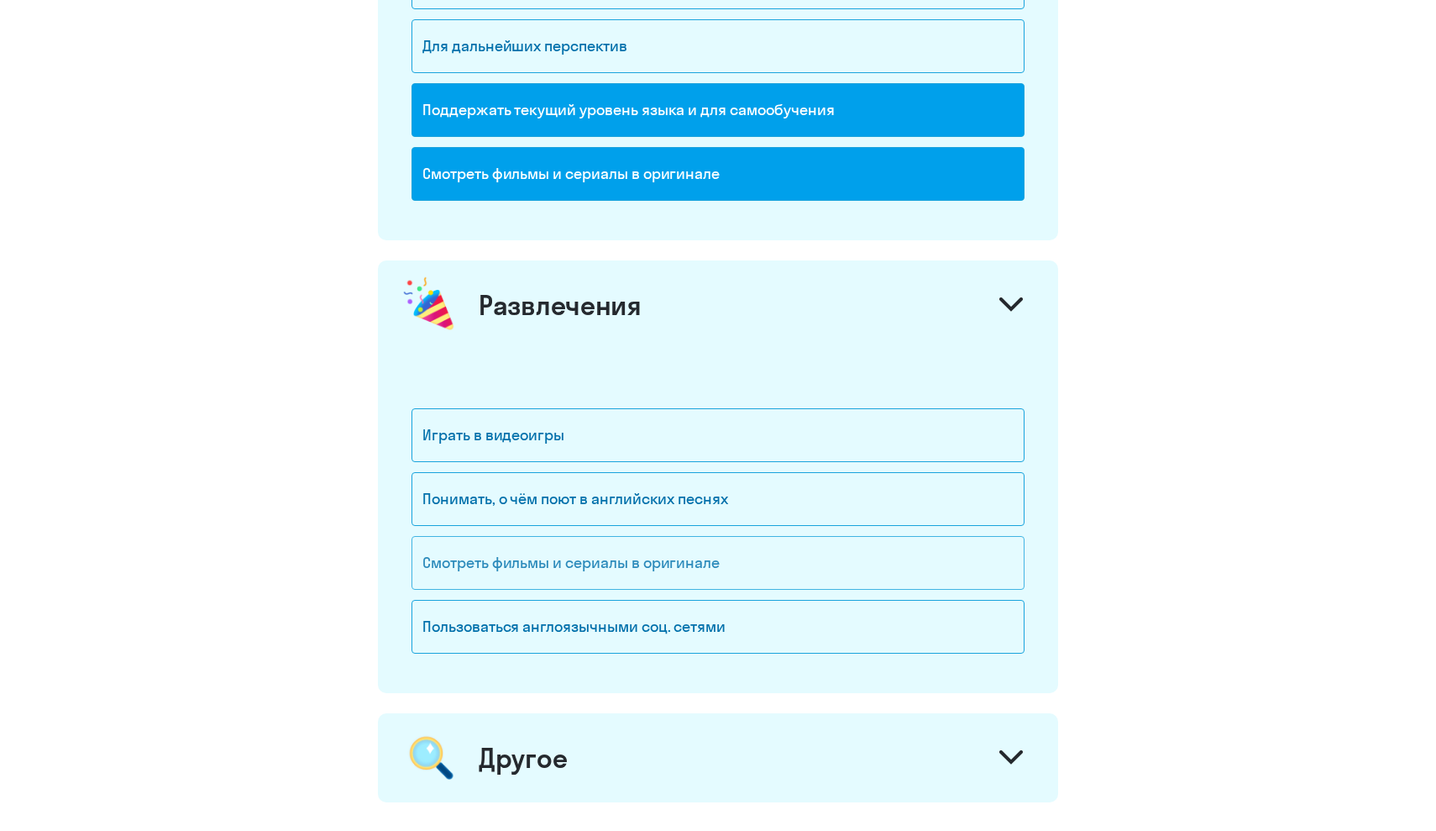
click at [640, 569] on div "Смотреть фильмы и сериалы в оригинале" at bounding box center [718, 563] width 613 height 54
click at [640, 580] on div "Смотреть фильмы и сериалы в оригинале" at bounding box center [718, 563] width 613 height 54
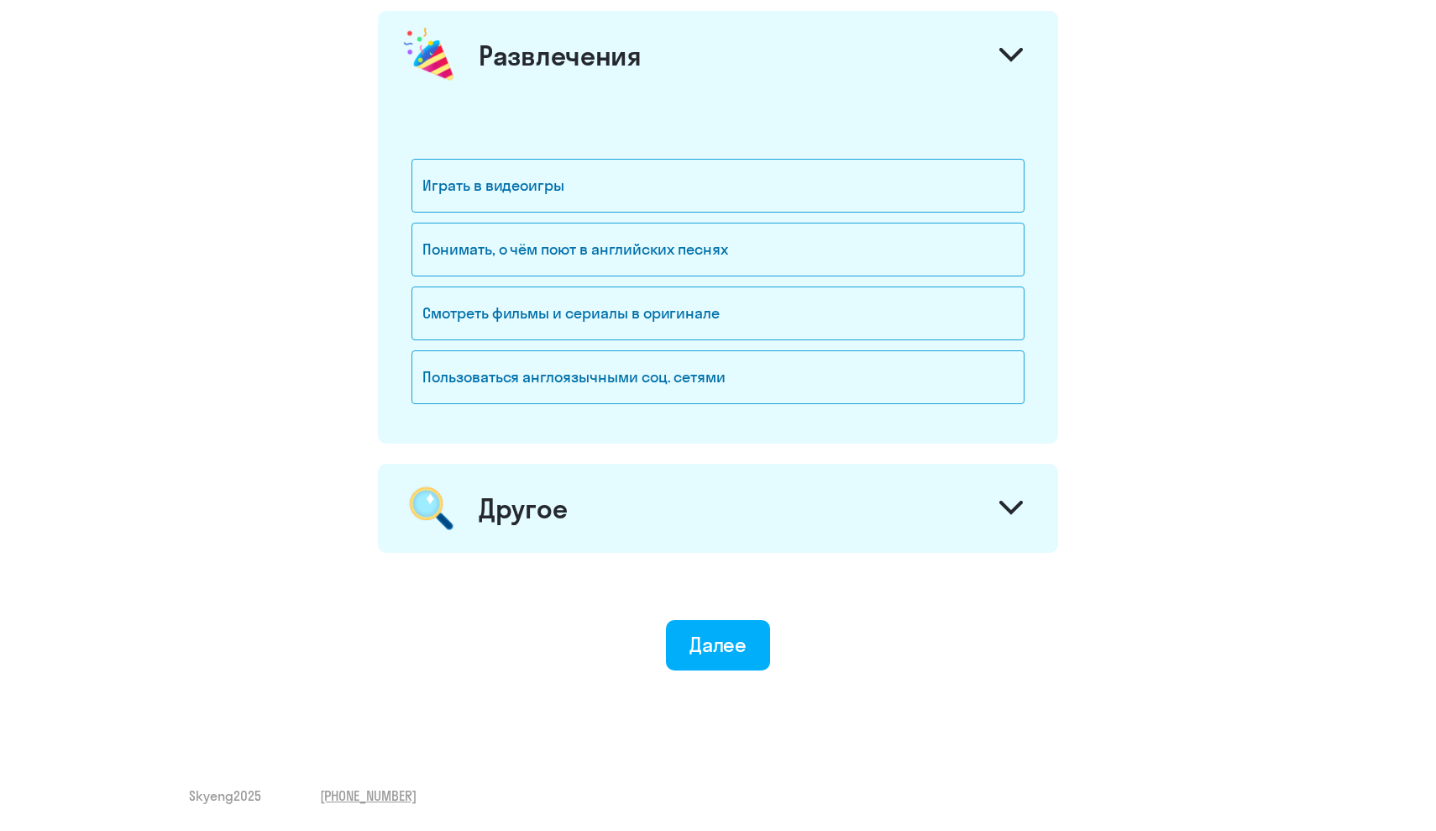
scroll to position [2210, 0]
click at [659, 306] on div "Смотреть фильмы и сериалы в оригинале" at bounding box center [718, 313] width 613 height 54
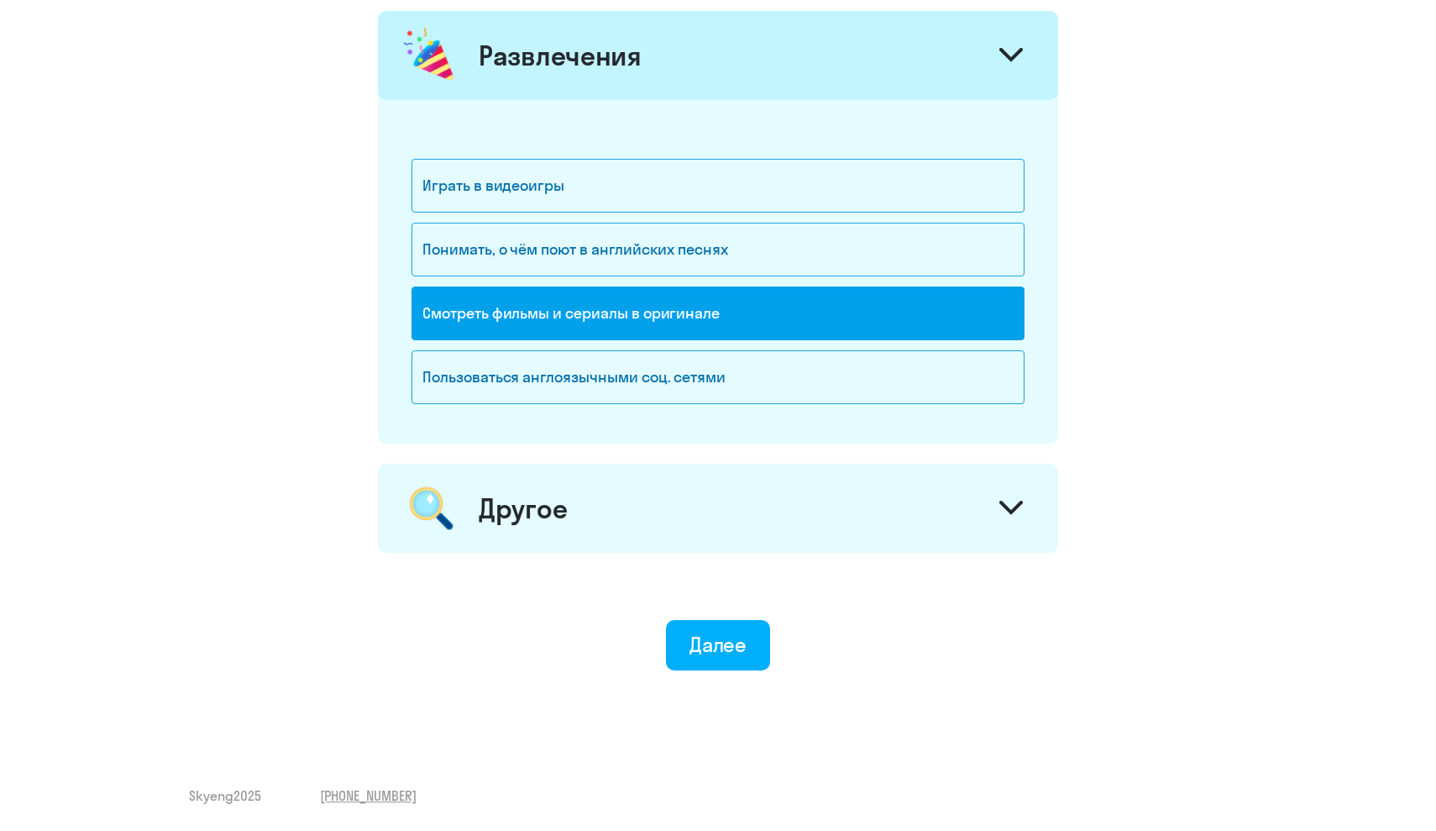
click at [698, 660] on button "Далее" at bounding box center [718, 645] width 105 height 50
